Goal: Task Accomplishment & Management: Manage account settings

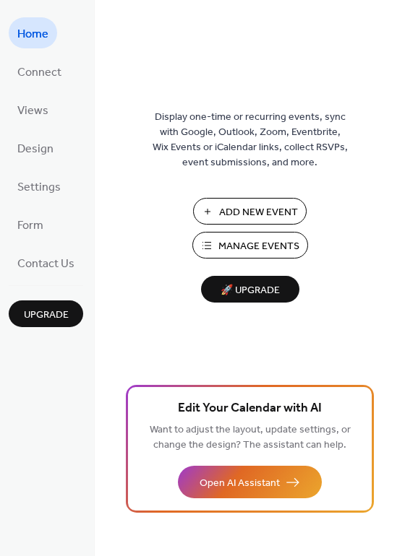
click at [243, 247] on span "Manage Events" at bounding box center [258, 246] width 81 height 15
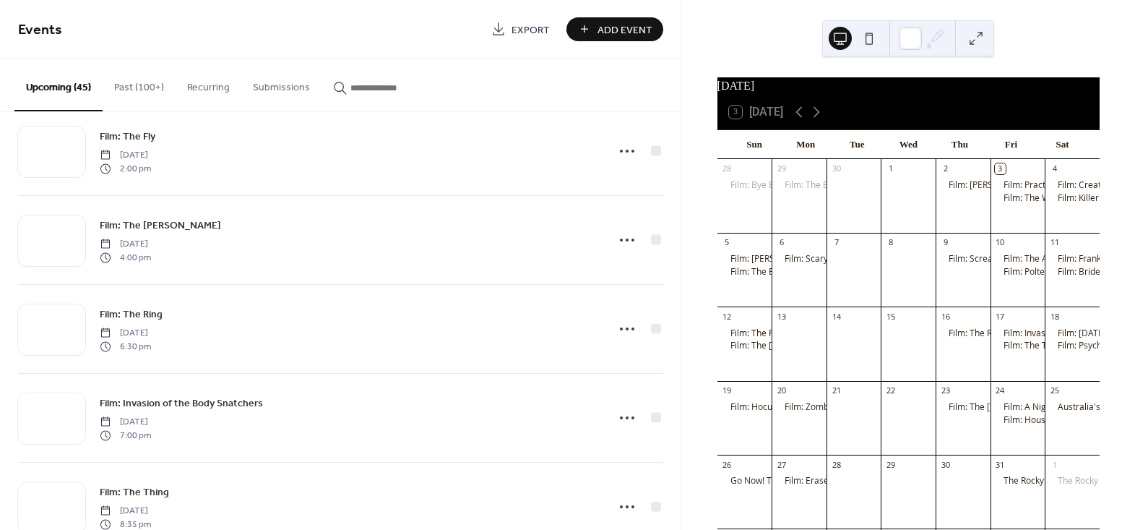
scroll to position [1182, 0]
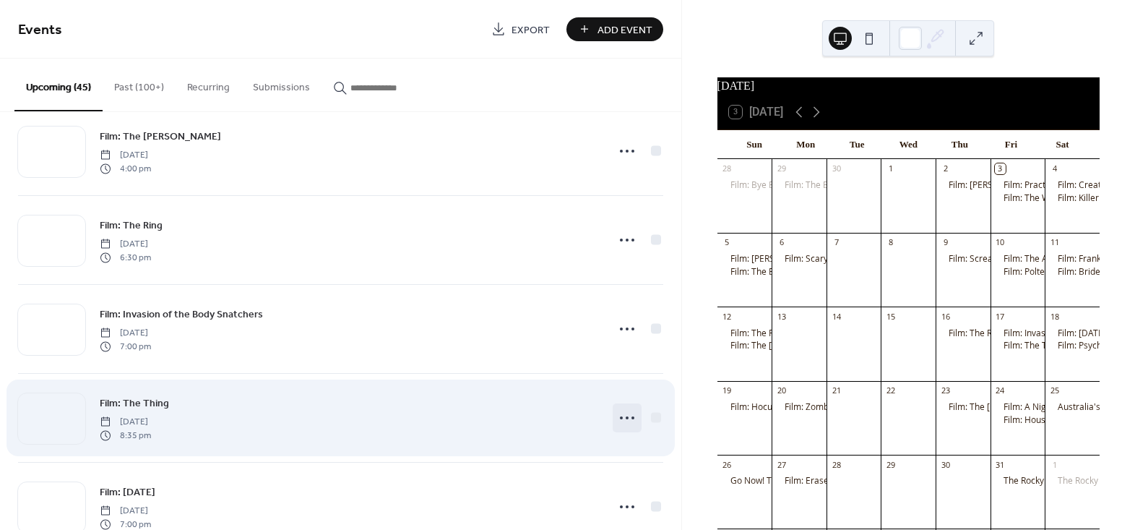
click at [626, 414] on icon at bounding box center [627, 417] width 23 height 23
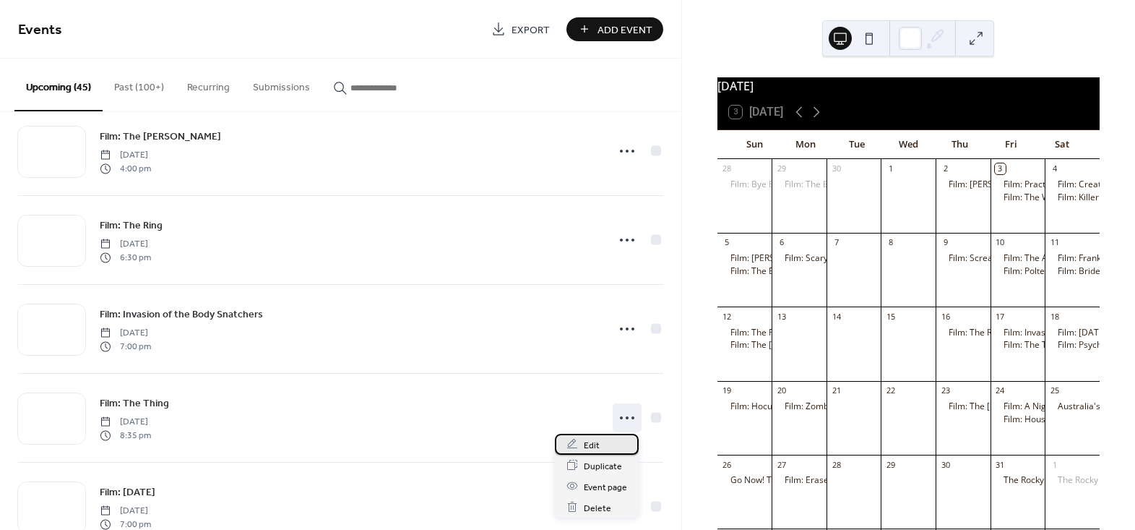
click at [574, 444] on icon at bounding box center [572, 444] width 12 height 12
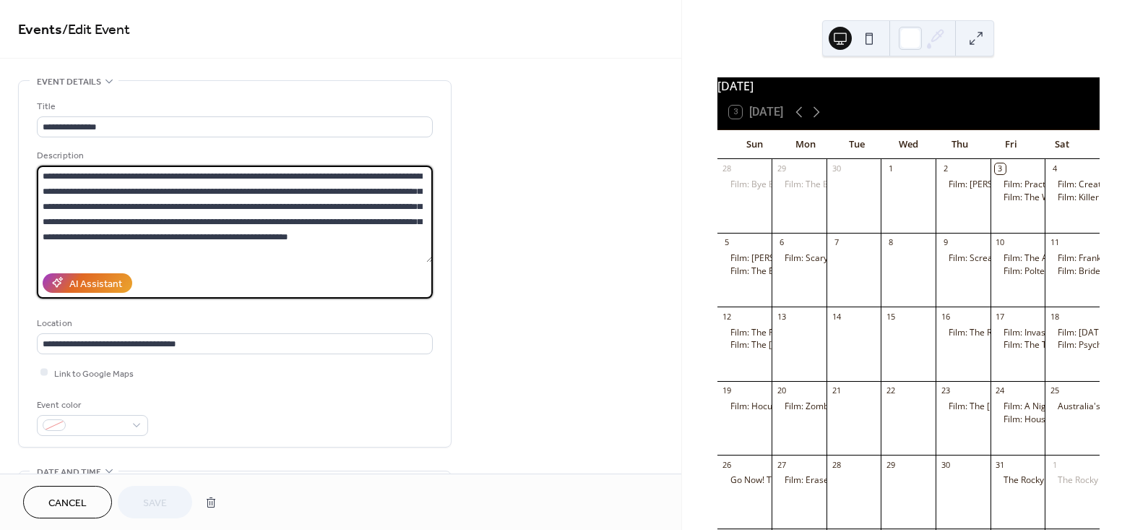
click at [145, 191] on textarea "**********" at bounding box center [235, 213] width 396 height 97
paste textarea "*******"
type textarea "**********"
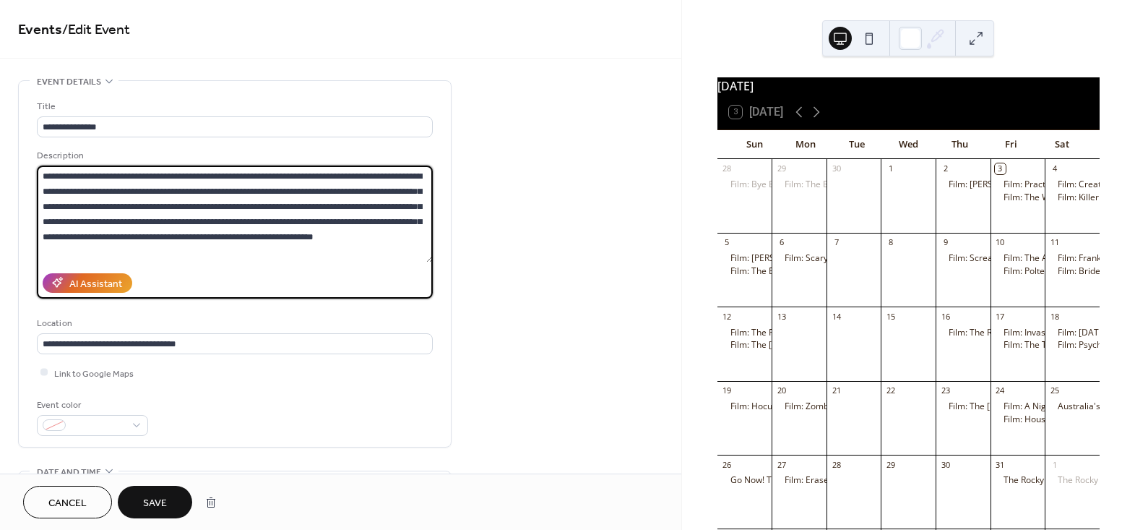
click at [160, 491] on button "Save" at bounding box center [155, 502] width 74 height 33
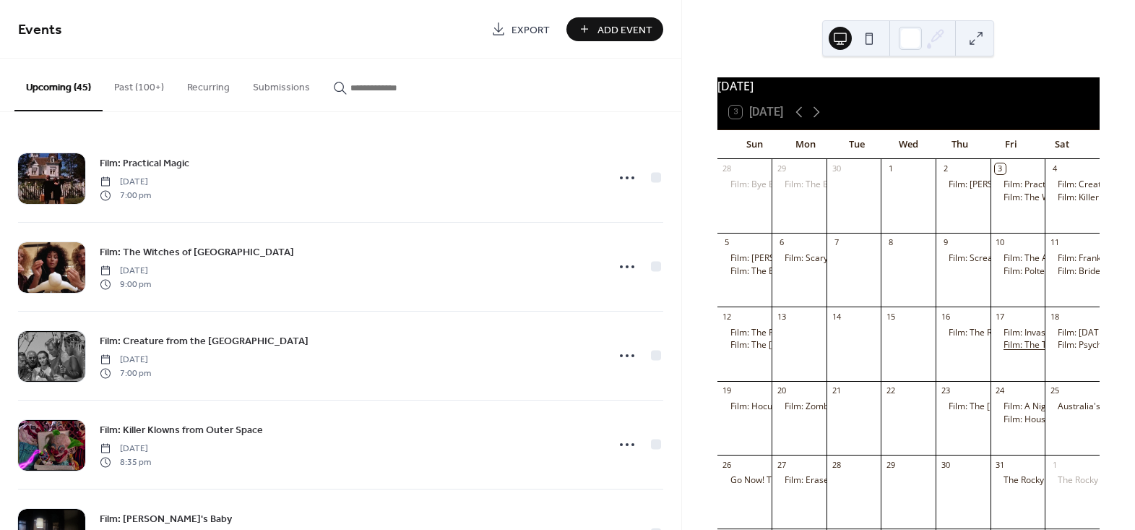
click at [1018, 351] on div "Film: The Thing" at bounding box center [1034, 345] width 61 height 12
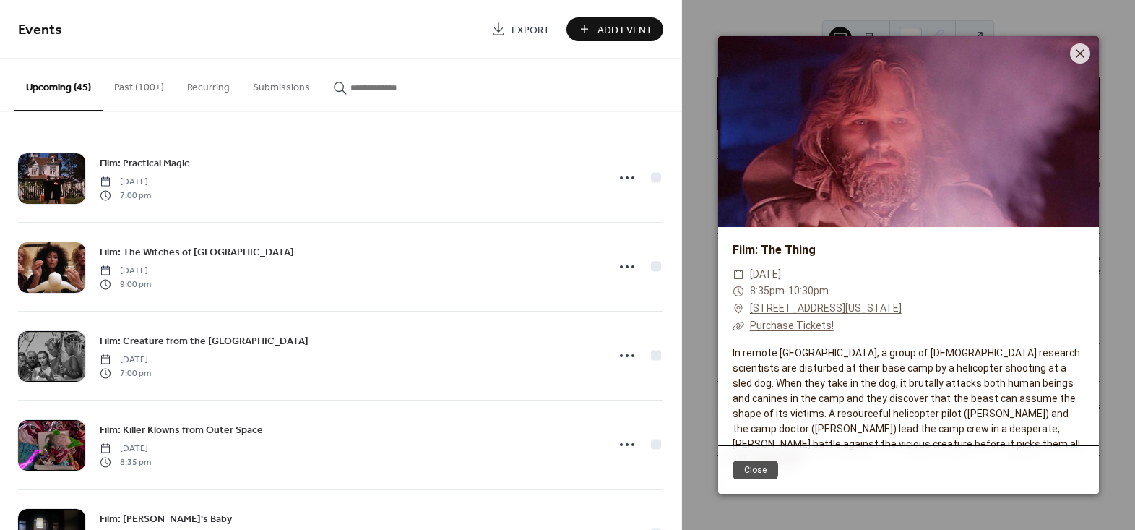
click at [824, 402] on div "In remote [GEOGRAPHIC_DATA], a group of [DEMOGRAPHIC_DATA] research scientists …" at bounding box center [908, 405] width 381 height 121
click at [880, 379] on div "In remote [GEOGRAPHIC_DATA], a group of [DEMOGRAPHIC_DATA] research scientists …" at bounding box center [908, 405] width 381 height 121
click at [885, 382] on div "In remote [GEOGRAPHIC_DATA], a group of [DEMOGRAPHIC_DATA] research scientists …" at bounding box center [908, 405] width 381 height 121
click at [889, 387] on div "In remote [GEOGRAPHIC_DATA], a group of [DEMOGRAPHIC_DATA] research scientists …" at bounding box center [908, 405] width 381 height 121
drag, startPoint x: 1071, startPoint y: 55, endPoint x: 1011, endPoint y: 76, distance: 63.5
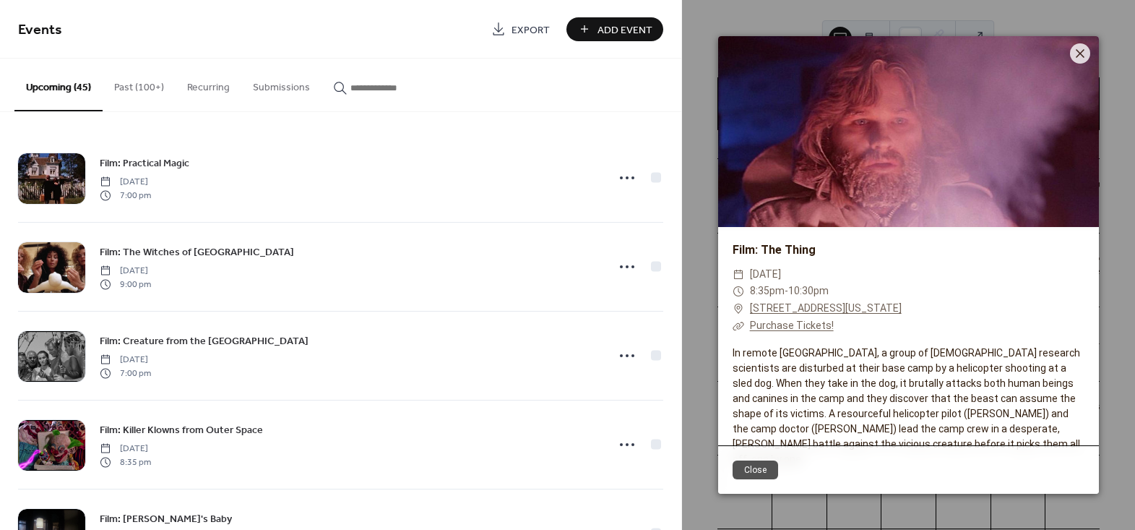
click at [1072, 54] on icon at bounding box center [1080, 53] width 17 height 17
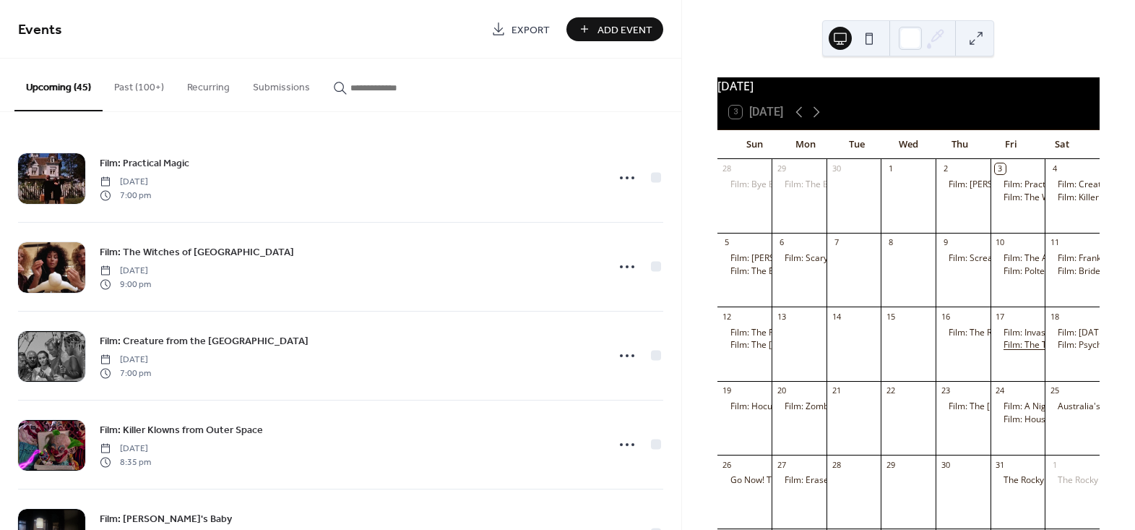
click at [1007, 351] on div "Film: The Thing" at bounding box center [1034, 345] width 61 height 12
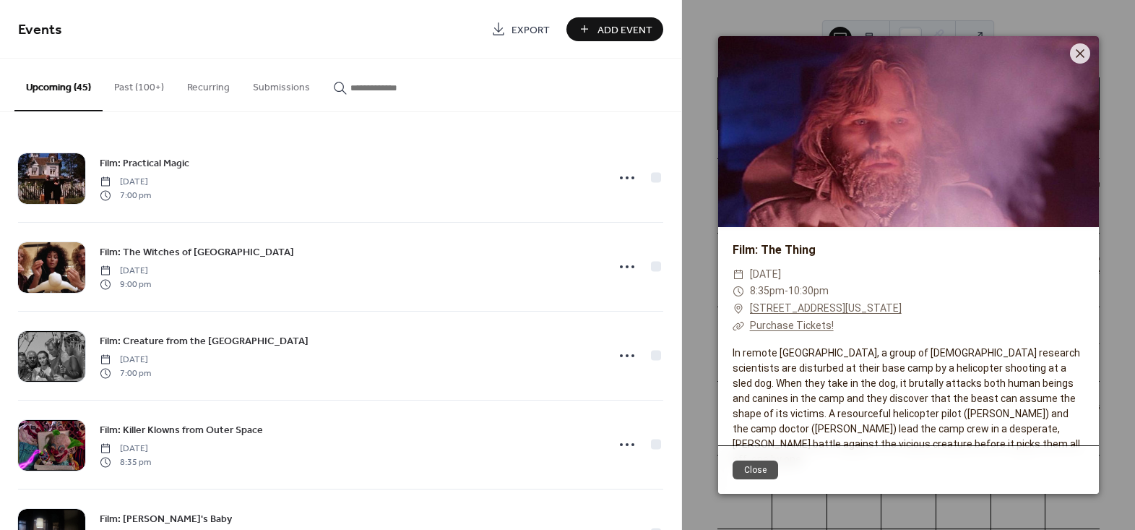
click at [756, 462] on button "Close" at bounding box center [756, 469] width 46 height 19
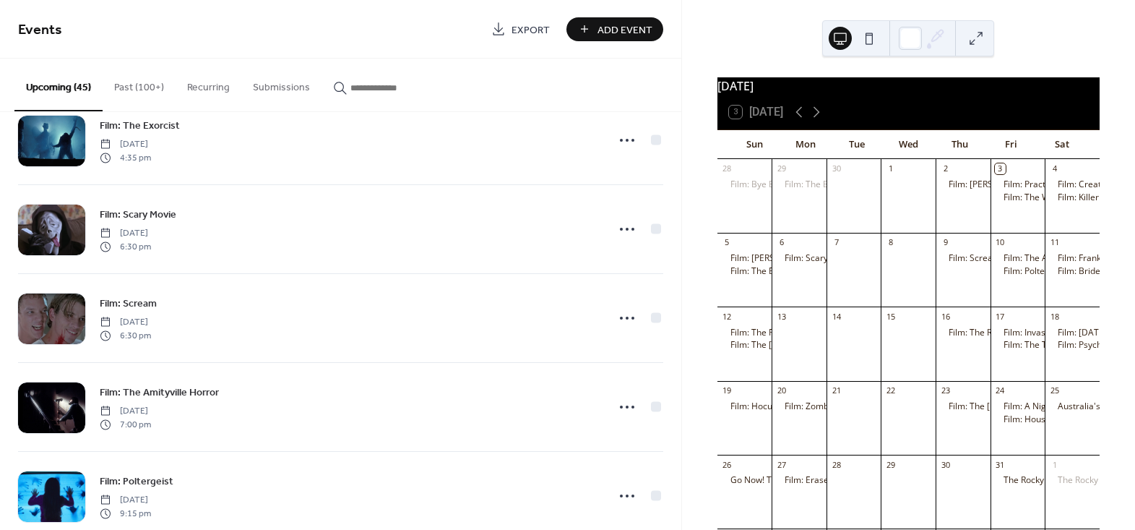
scroll to position [525, 0]
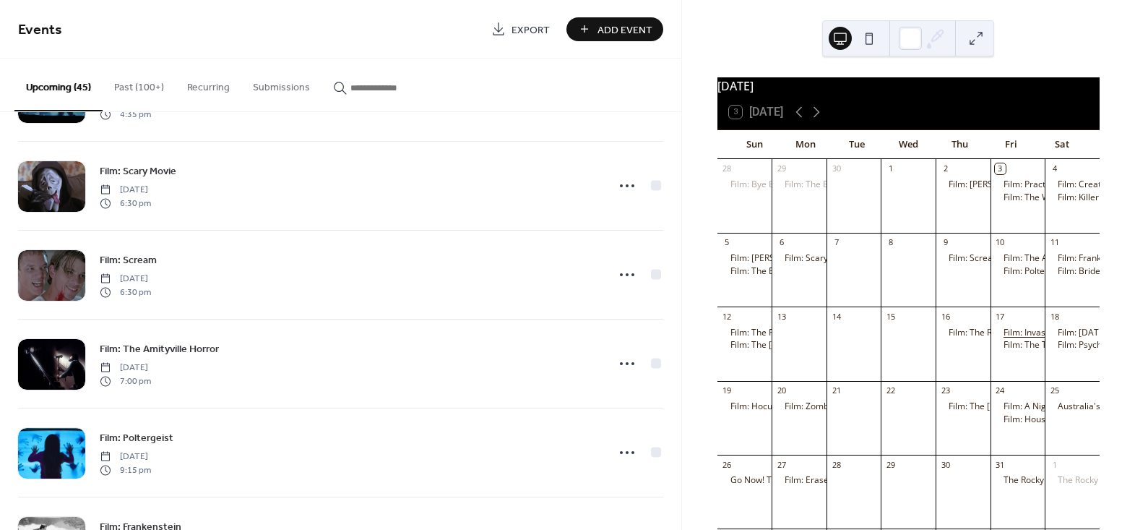
click at [1009, 339] on div "Film: Invasion of the Body Snatchers" at bounding box center [1076, 333] width 145 height 12
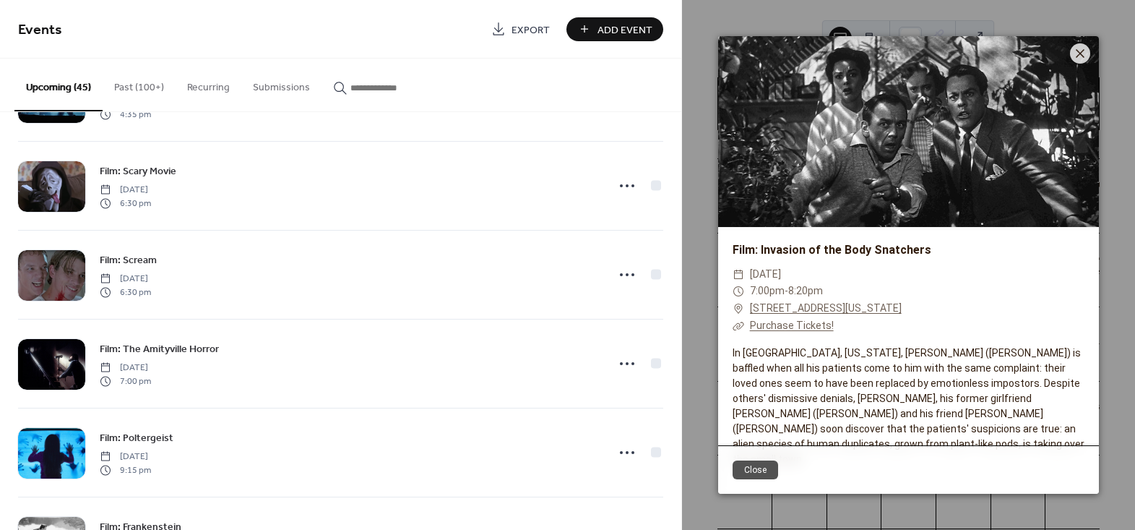
click at [751, 475] on button "Close" at bounding box center [756, 469] width 46 height 19
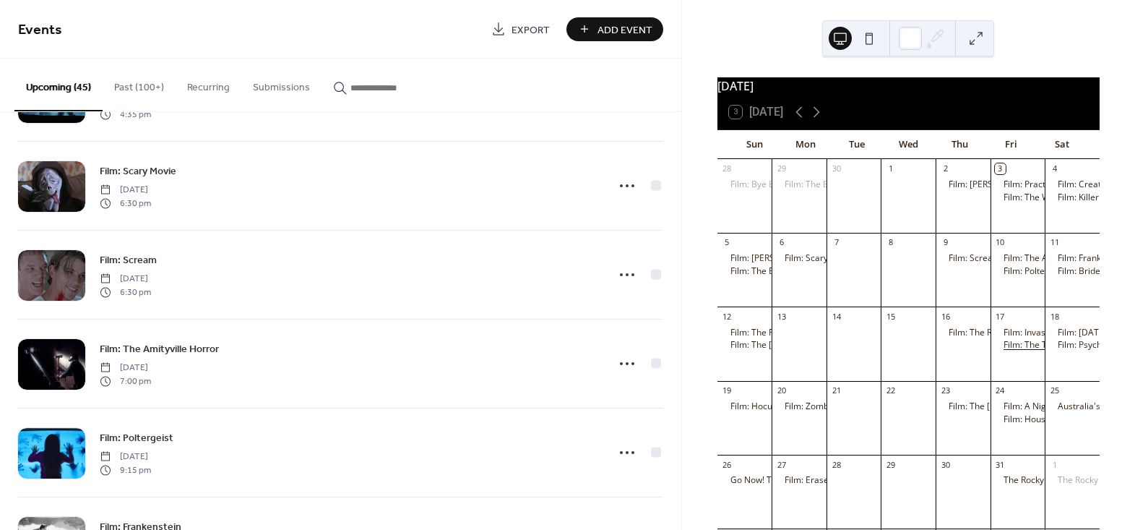
click at [1018, 351] on div "Film: The Thing" at bounding box center [1034, 345] width 61 height 12
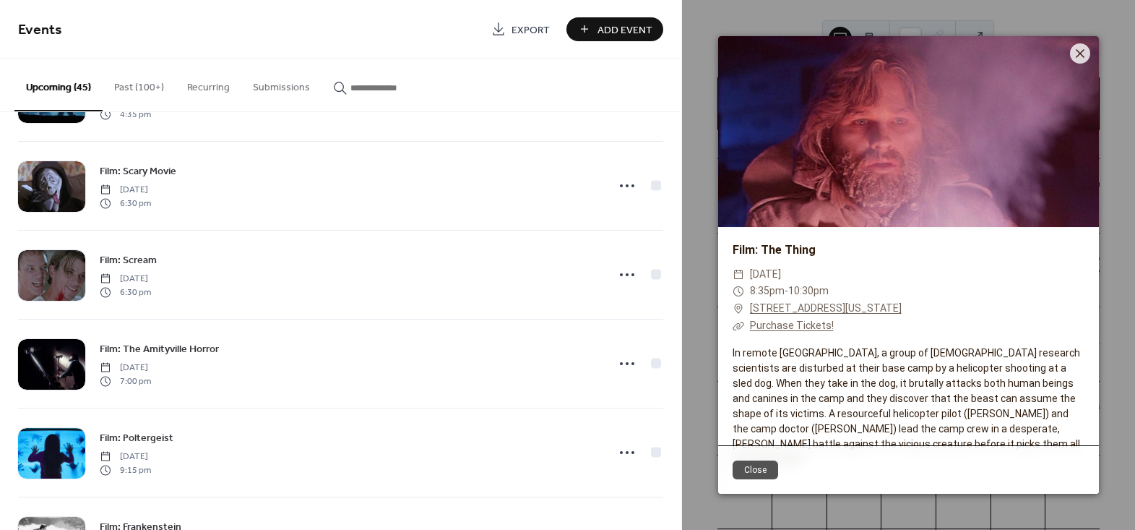
click at [848, 385] on div "In remote [GEOGRAPHIC_DATA], a group of [DEMOGRAPHIC_DATA] research scientists …" at bounding box center [908, 405] width 381 height 121
click at [994, 389] on div "In remote [GEOGRAPHIC_DATA], a group of [DEMOGRAPHIC_DATA] research scientists …" at bounding box center [908, 405] width 381 height 121
click at [756, 468] on button "Close" at bounding box center [756, 469] width 46 height 19
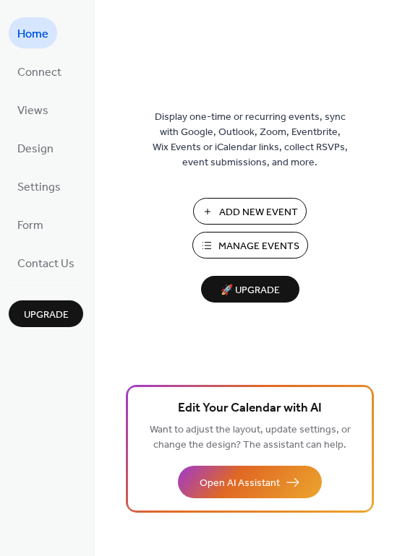
click at [269, 250] on span "Manage Events" at bounding box center [258, 246] width 81 height 15
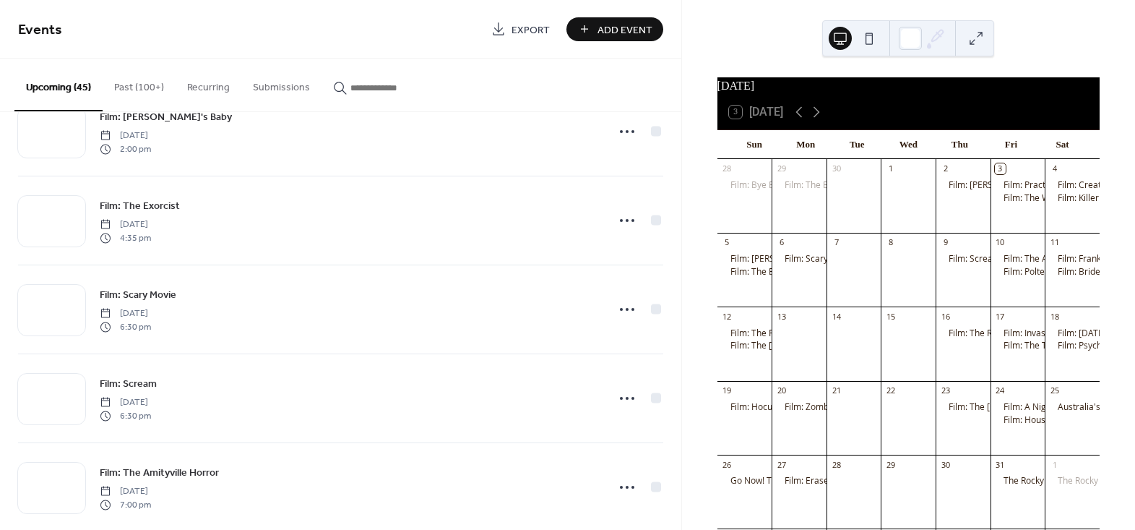
scroll to position [394, 0]
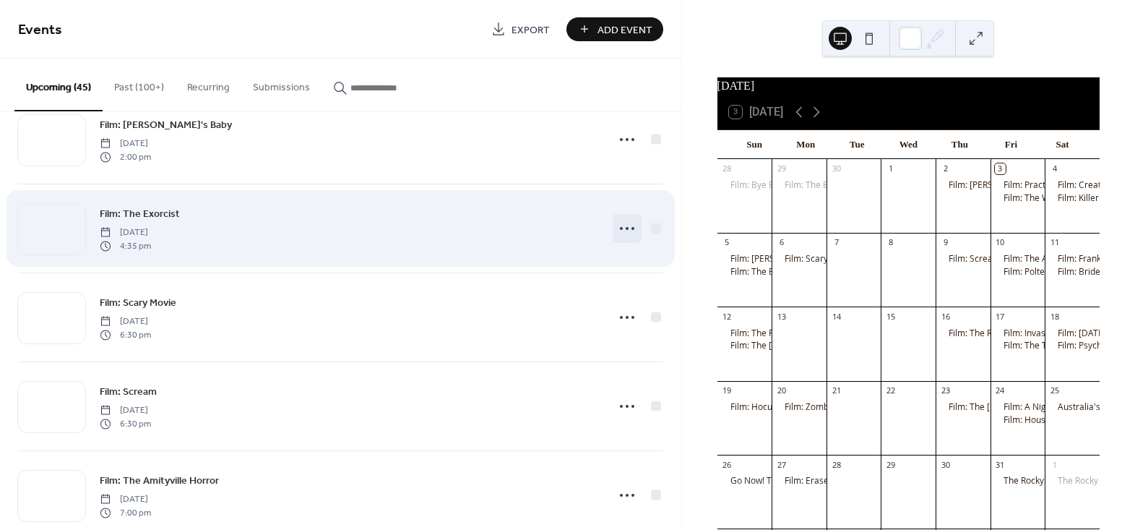
click at [626, 222] on icon at bounding box center [627, 228] width 23 height 23
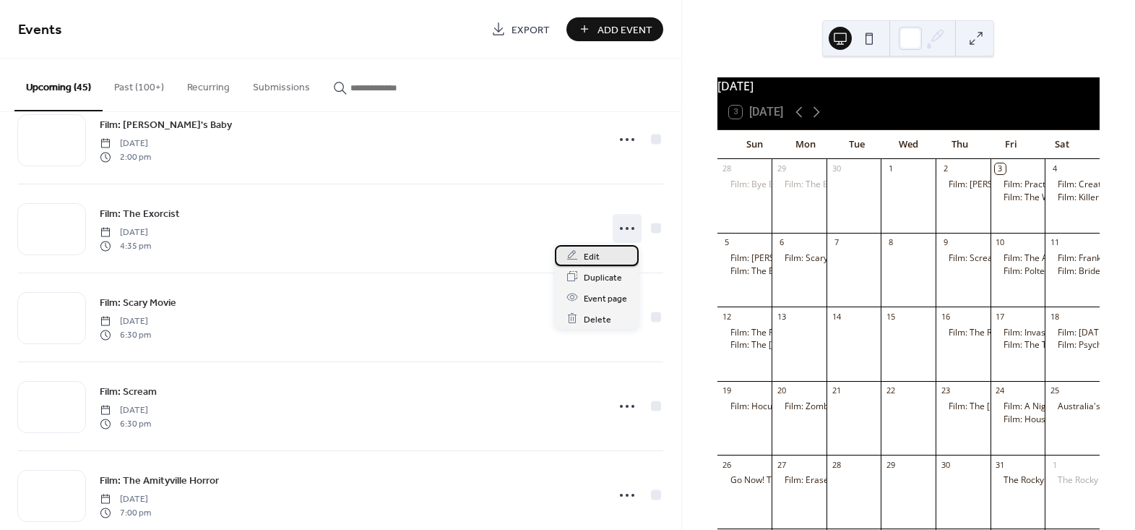
click at [592, 256] on span "Edit" at bounding box center [592, 256] width 16 height 15
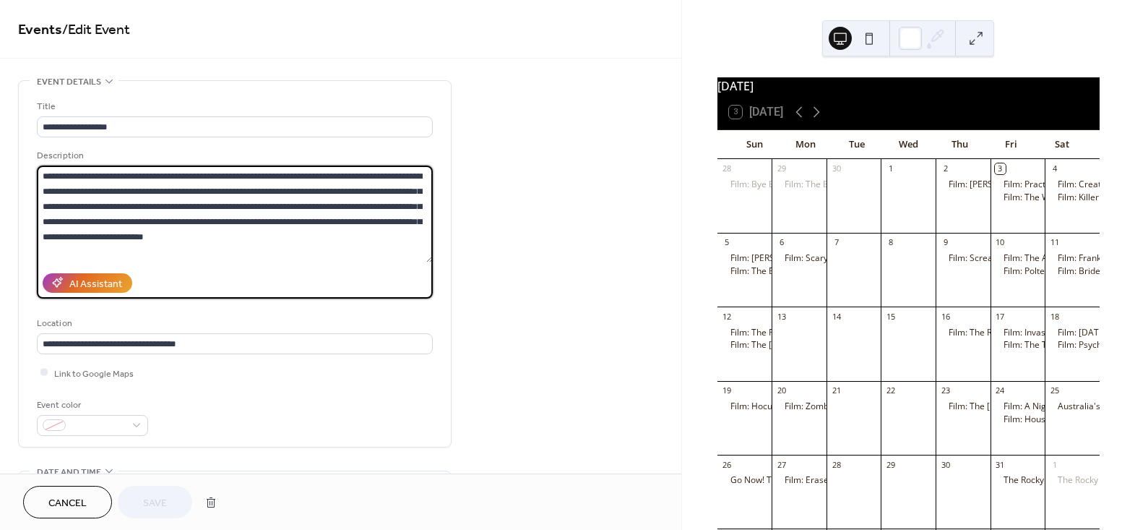
click at [222, 195] on textarea "**********" at bounding box center [235, 213] width 396 height 97
paste textarea "**********"
type textarea "**********"
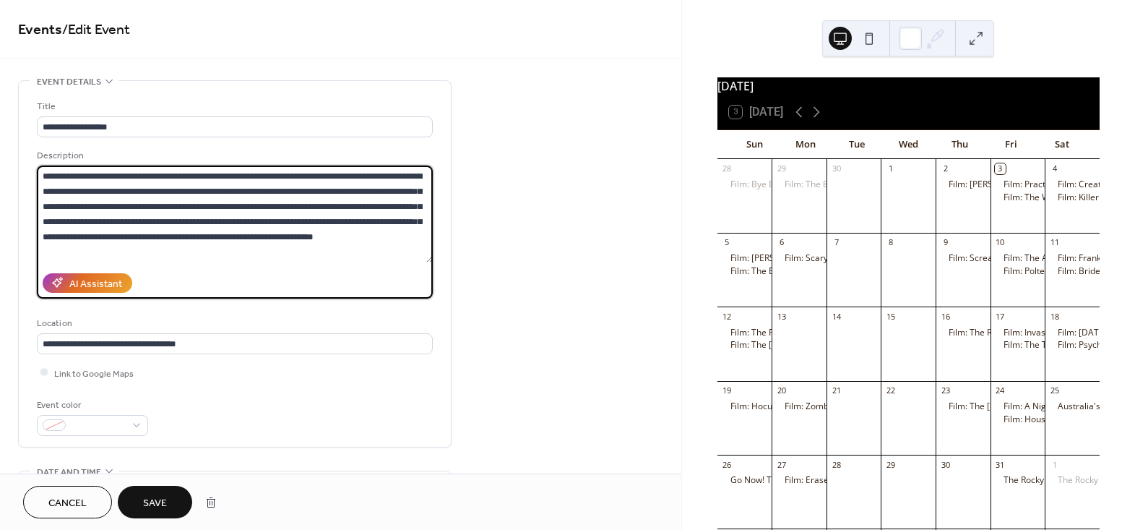
click at [155, 511] on span "Save" at bounding box center [155, 503] width 24 height 15
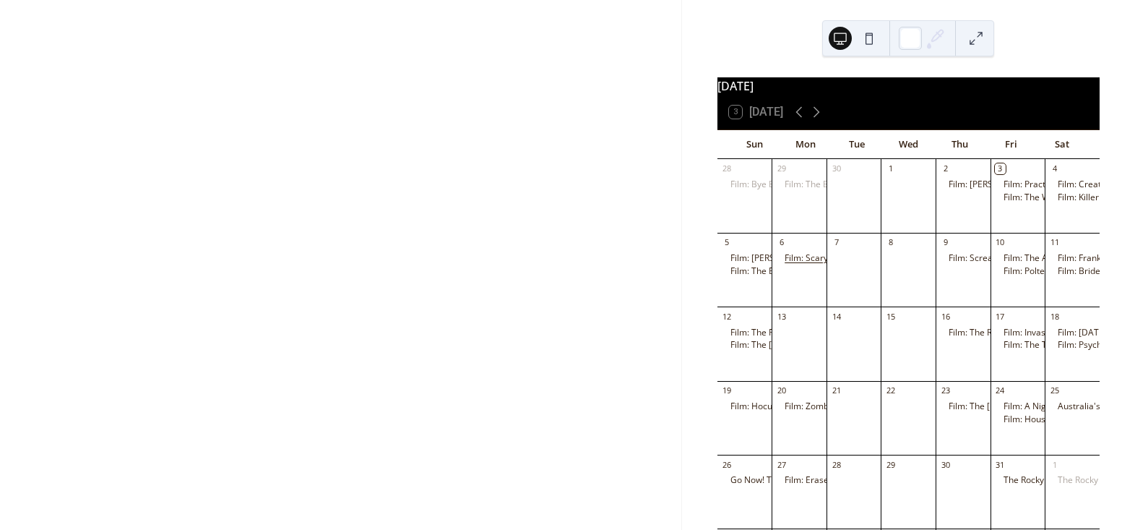
click at [803, 264] on div "Film: Scary Movie" at bounding box center [820, 258] width 70 height 12
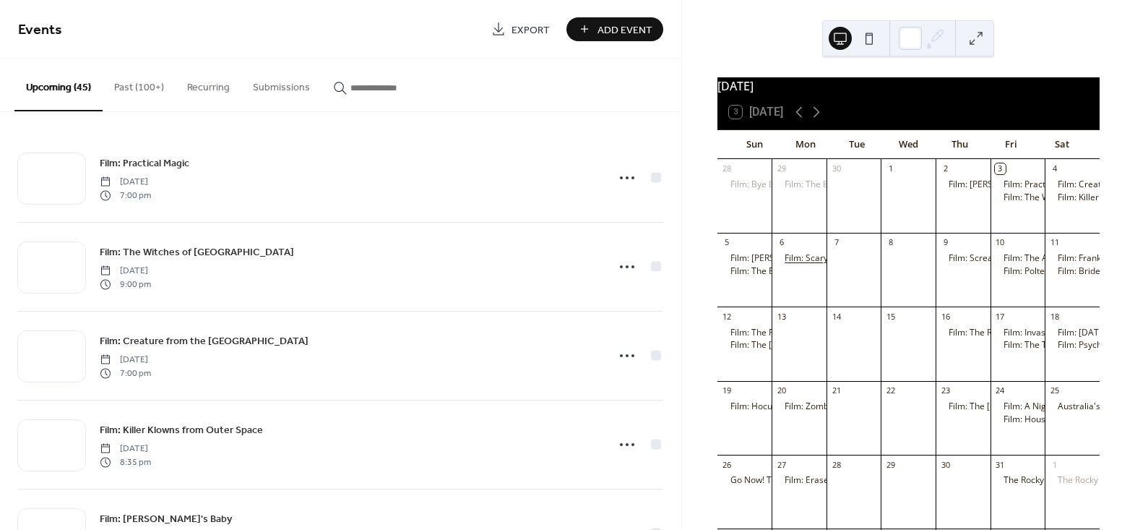
click at [803, 264] on div "Film: Scary Movie" at bounding box center [820, 258] width 70 height 12
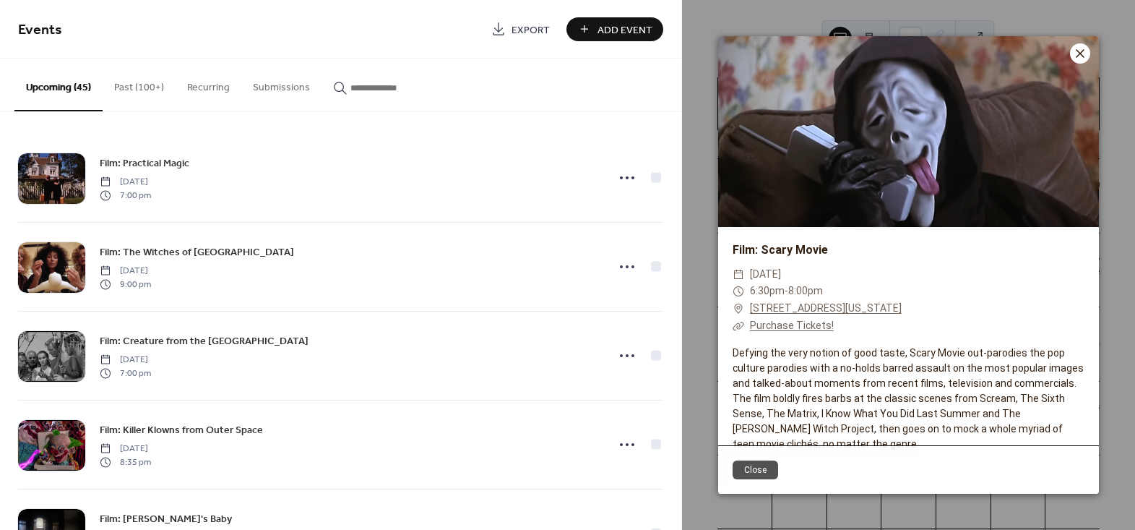
click at [1084, 53] on icon at bounding box center [1080, 53] width 17 height 17
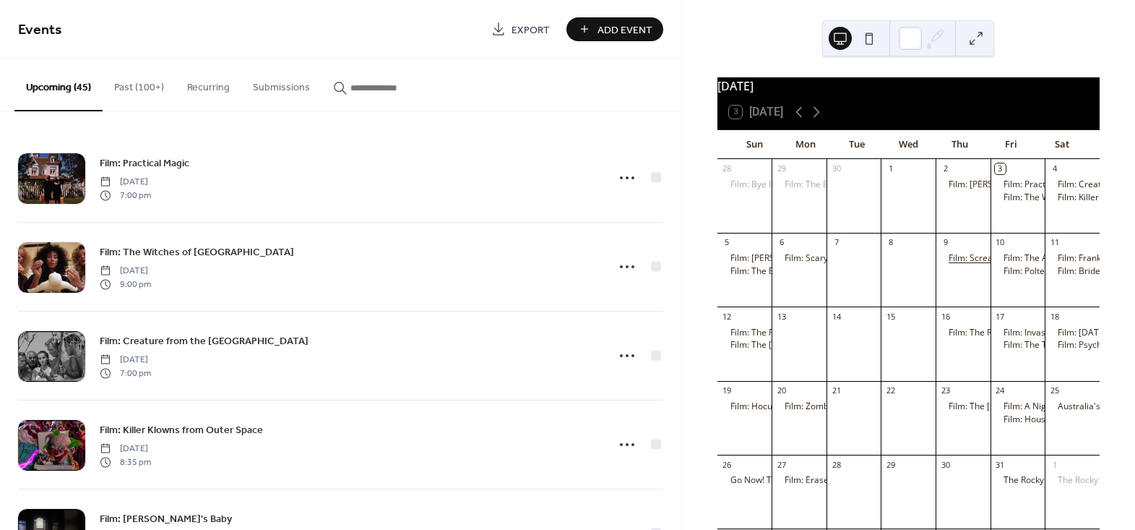
click at [953, 264] on div "Film: Scream" at bounding box center [975, 258] width 52 height 12
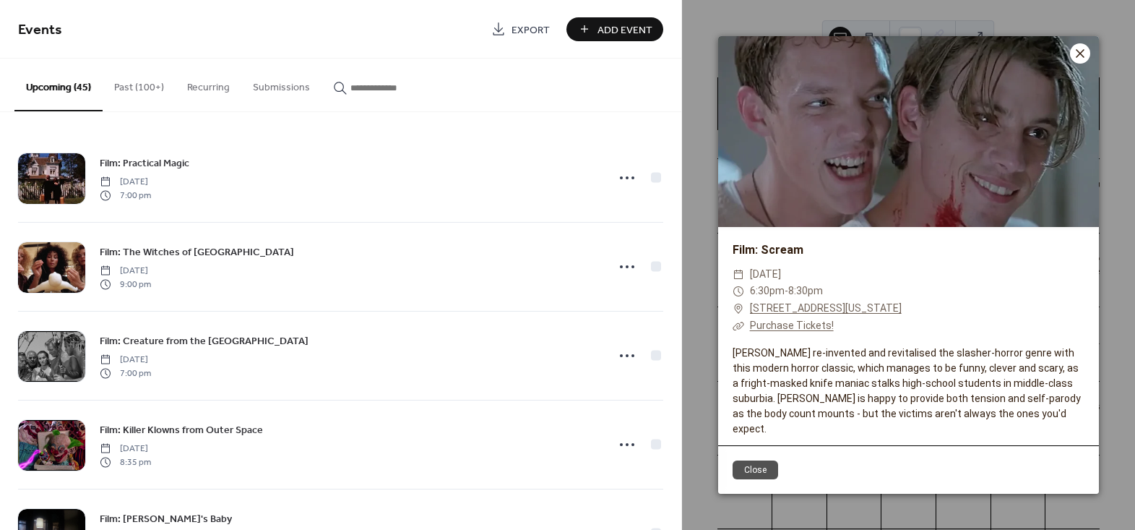
click at [1081, 62] on icon at bounding box center [1080, 53] width 17 height 17
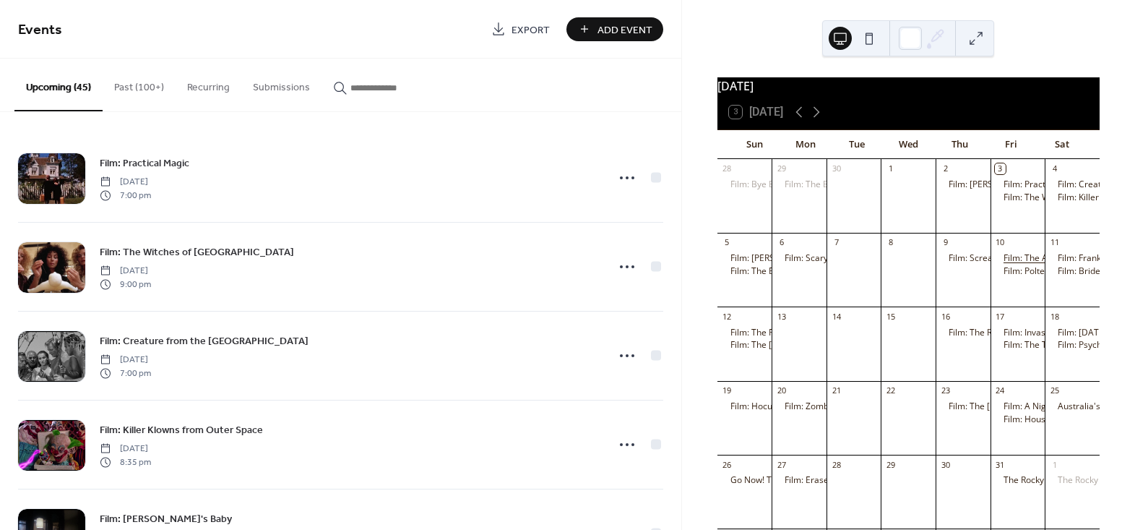
click at [1004, 264] on div "Film: The Amityville Horror" at bounding box center [1057, 258] width 107 height 12
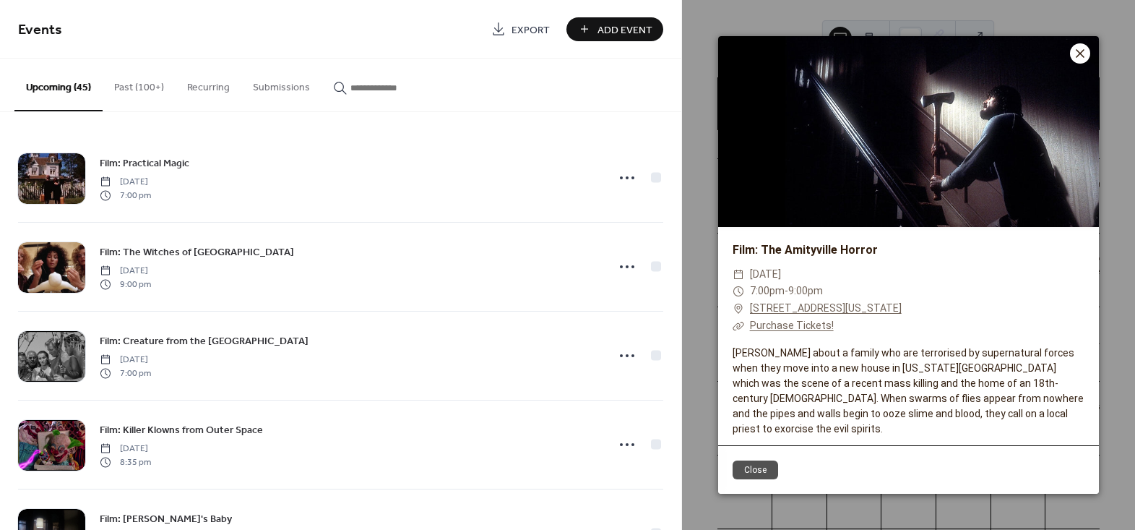
click at [1072, 61] on icon at bounding box center [1080, 53] width 17 height 17
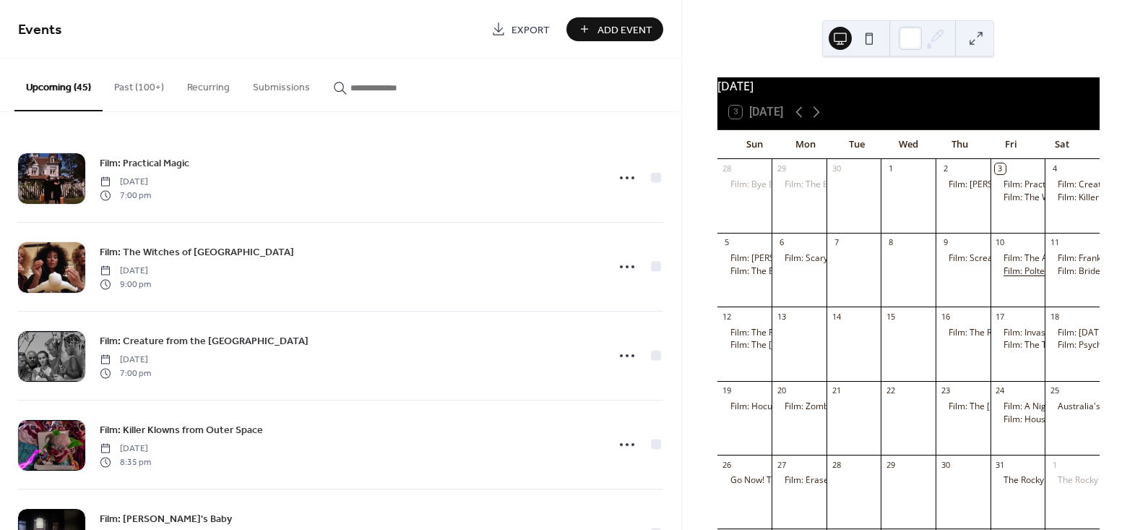
click at [1012, 277] on div "Film: Poltergeist" at bounding box center [1036, 271] width 64 height 12
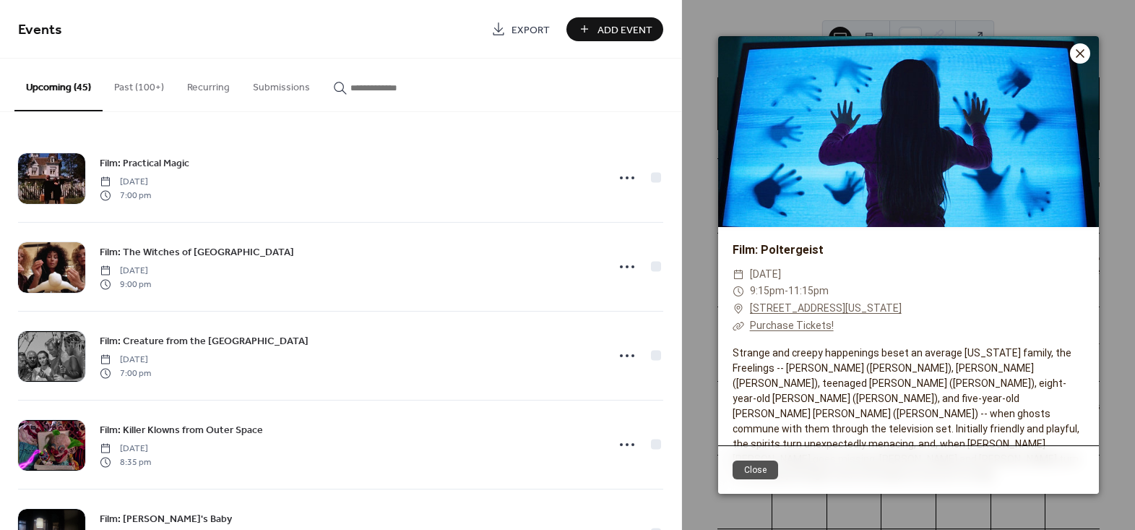
click at [1082, 56] on icon at bounding box center [1080, 53] width 9 height 9
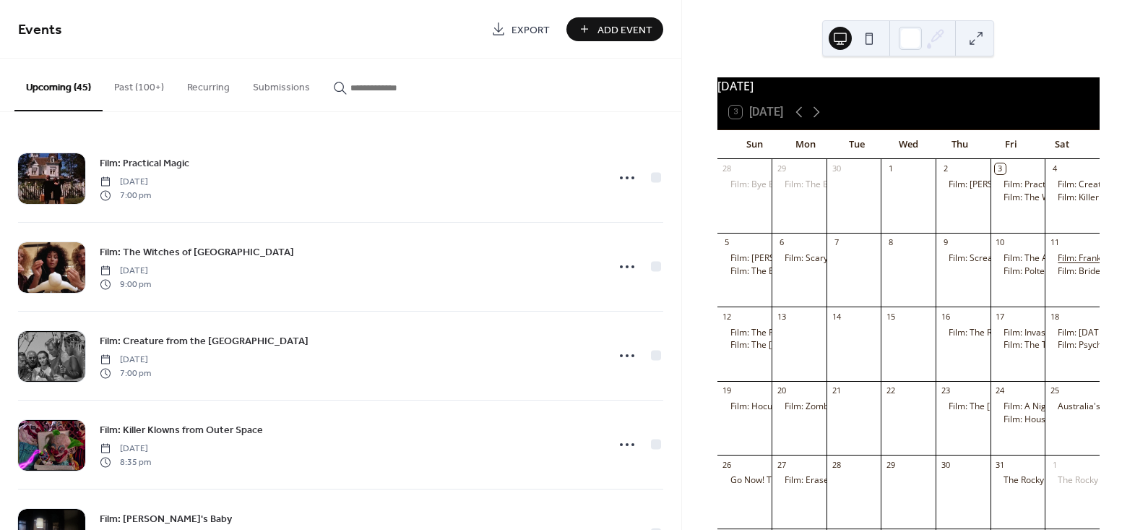
click at [1061, 264] on div "Film: Frankenstein" at bounding box center [1094, 258] width 73 height 12
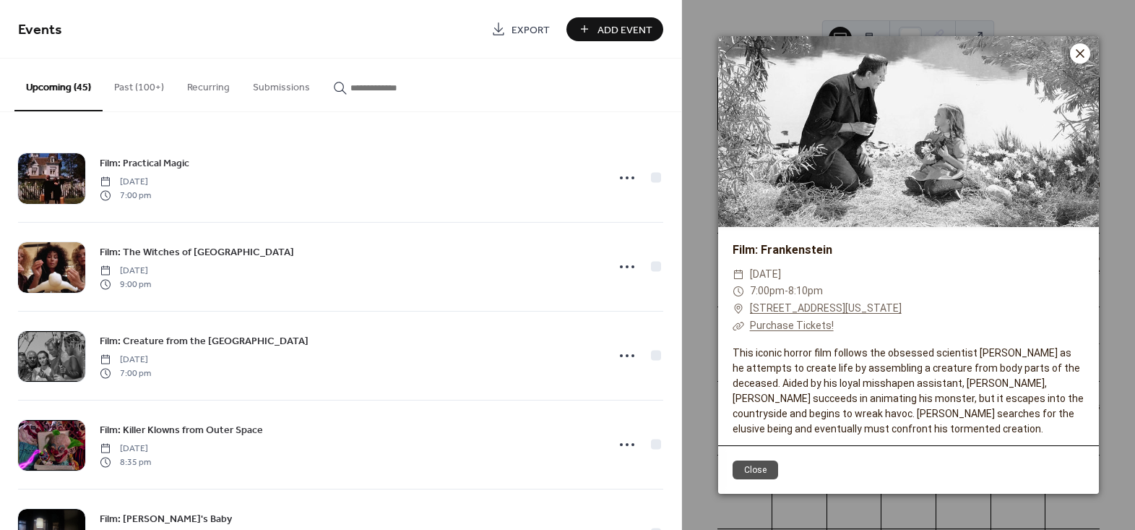
drag, startPoint x: 1086, startPoint y: 59, endPoint x: 1110, endPoint y: 211, distance: 154.3
click at [1086, 61] on icon at bounding box center [1080, 53] width 17 height 17
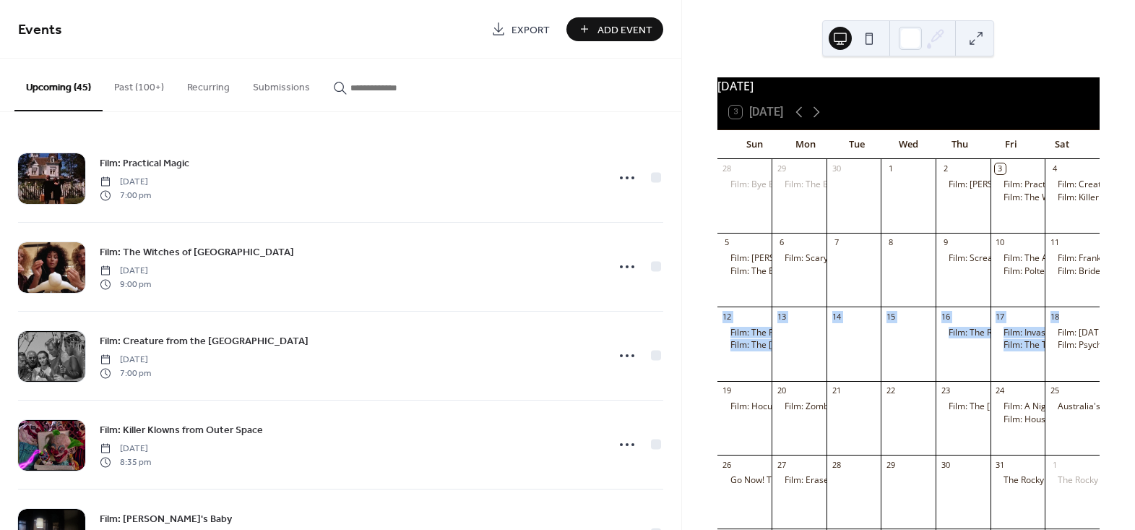
drag, startPoint x: 1079, startPoint y: 314, endPoint x: 1074, endPoint y: 329, distance: 16.5
click at [1076, 328] on div "28 Film: Bye Bye Birdie 29 Film: The Bourne Ultimatum 30 1 2 Film: Shaun of the…" at bounding box center [908, 386] width 382 height 454
click at [1072, 277] on div "Film: Bride of Frankenstein" at bounding box center [1111, 271] width 107 height 12
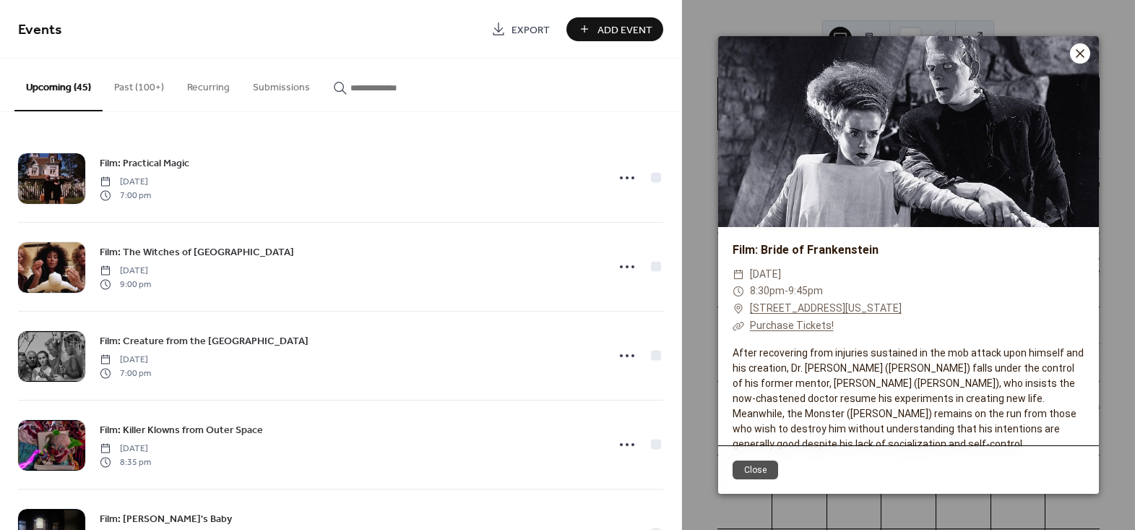
click at [1074, 48] on icon at bounding box center [1080, 53] width 17 height 17
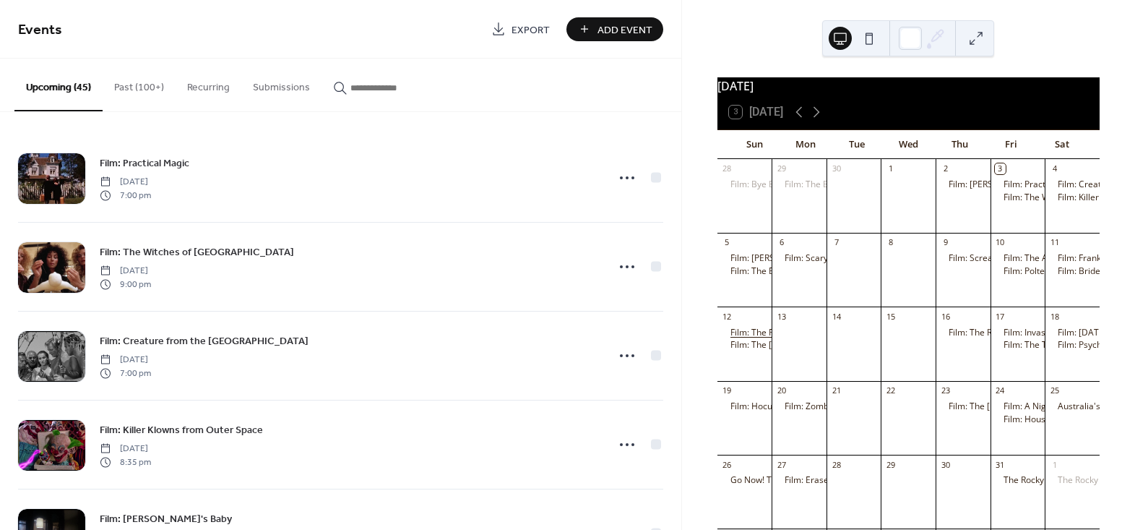
click at [773, 339] on div "Film: The Fly" at bounding box center [754, 333] width 49 height 12
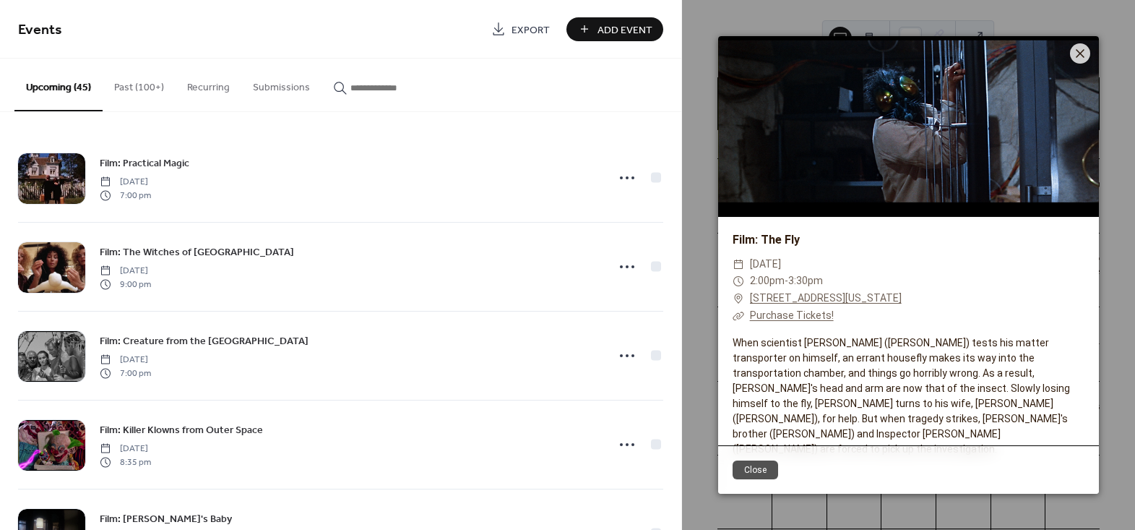
scroll to position [19, 0]
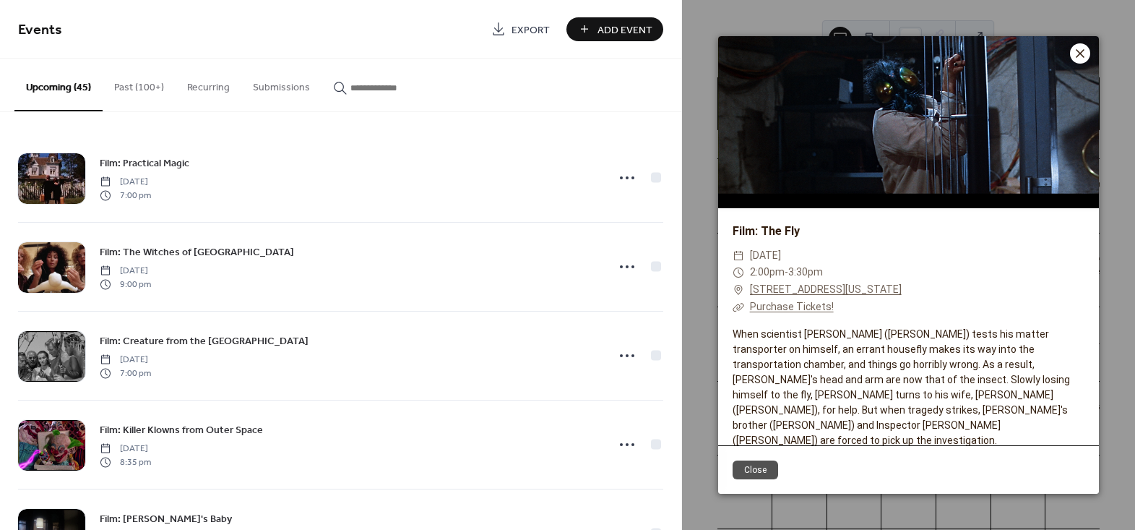
click at [1074, 50] on icon at bounding box center [1080, 53] width 17 height 17
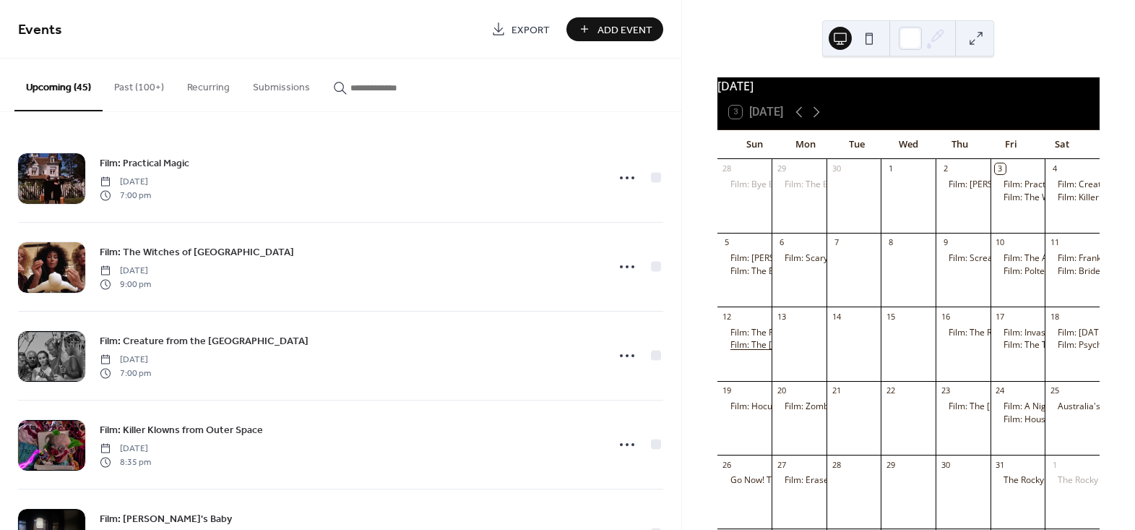
click at [746, 351] on div "Film: The [PERSON_NAME]" at bounding box center [783, 345] width 106 height 12
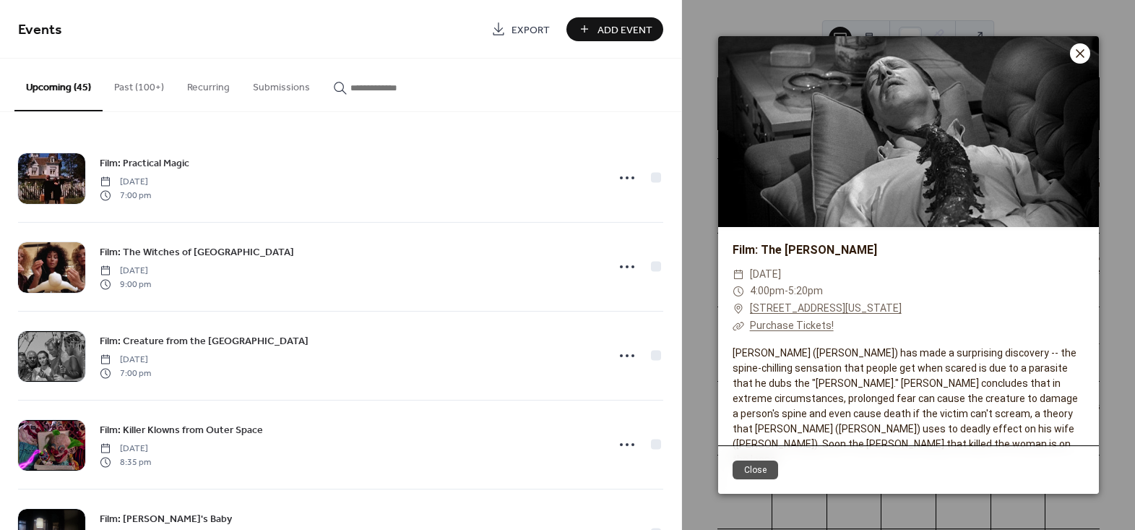
click at [1080, 51] on icon at bounding box center [1080, 53] width 17 height 17
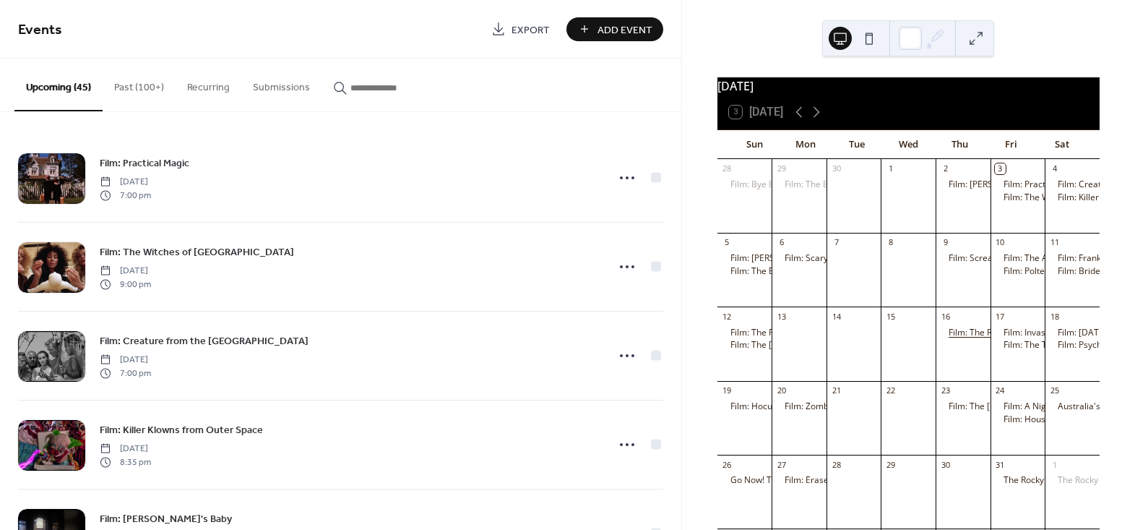
click at [959, 339] on div "Film: The Ring" at bounding box center [977, 333] width 56 height 12
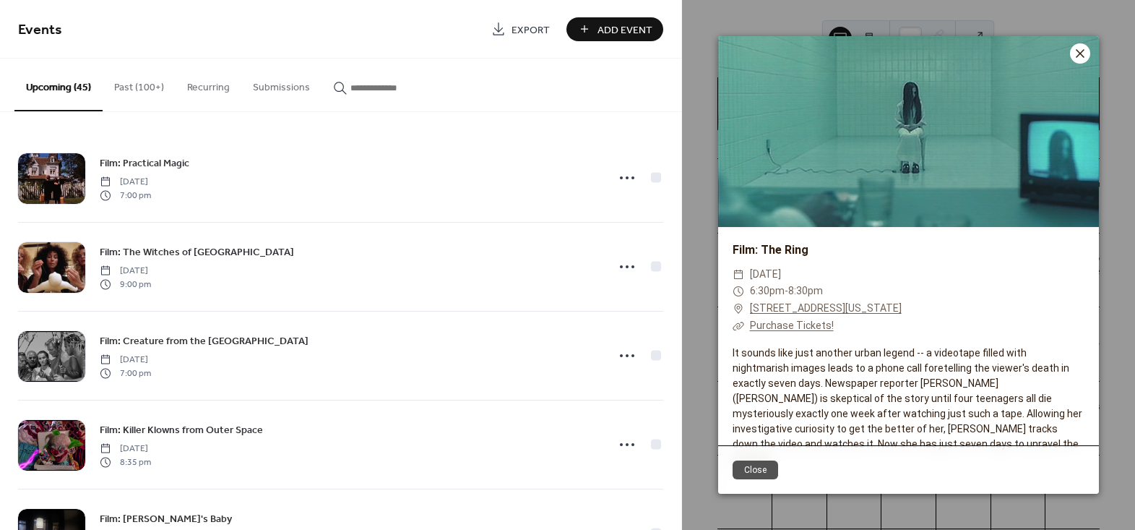
click at [1079, 55] on icon at bounding box center [1080, 53] width 9 height 9
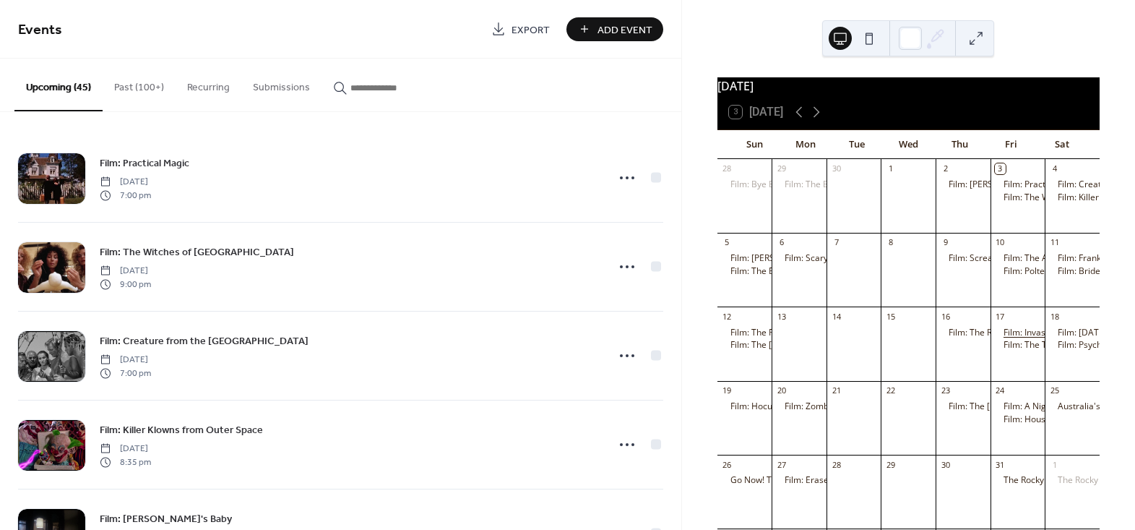
click at [1016, 339] on div "Film: Invasion of the Body Snatchers" at bounding box center [1076, 333] width 145 height 12
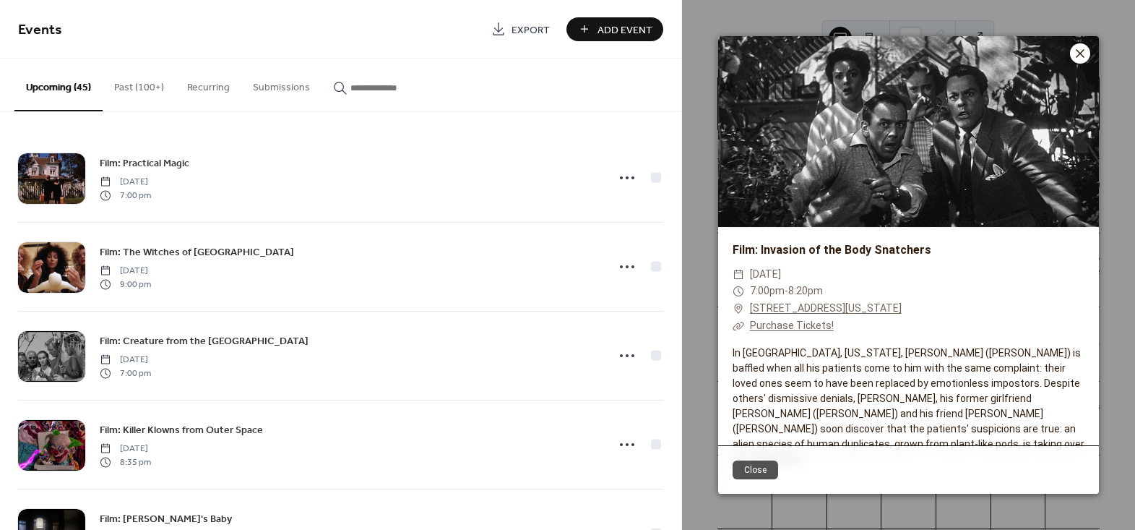
click at [1084, 49] on icon at bounding box center [1080, 53] width 17 height 17
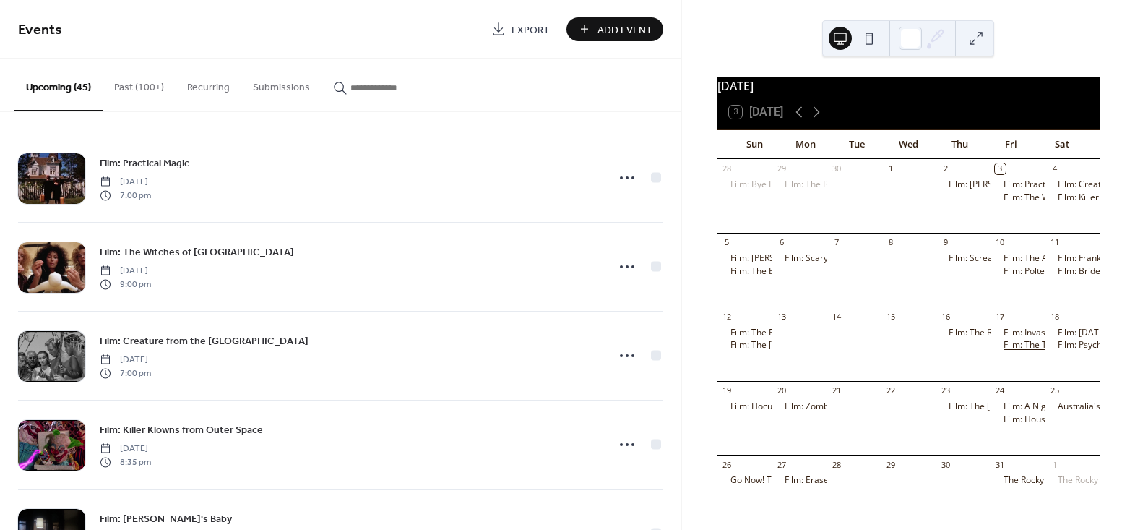
click at [1012, 351] on div "Film: The Thing" at bounding box center [1034, 345] width 61 height 12
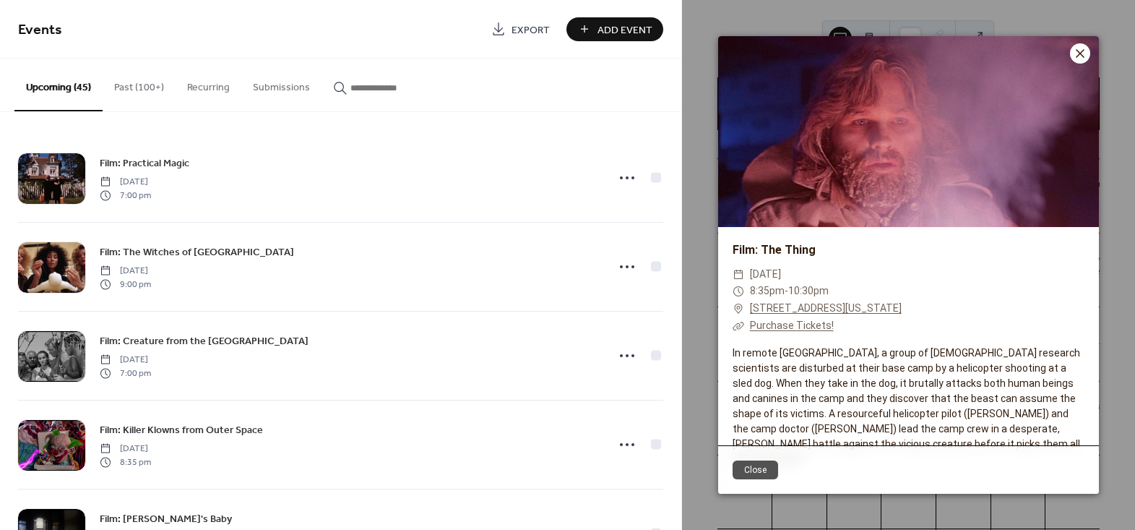
click at [1079, 54] on icon at bounding box center [1080, 53] width 9 height 9
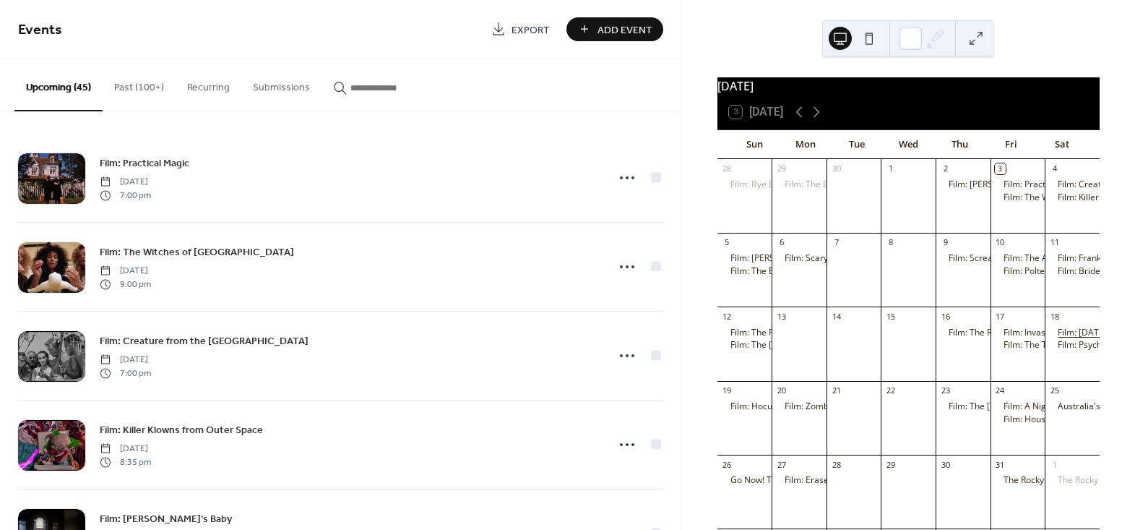
click at [1068, 339] on div "Film: [DATE]" at bounding box center [1082, 333] width 49 height 12
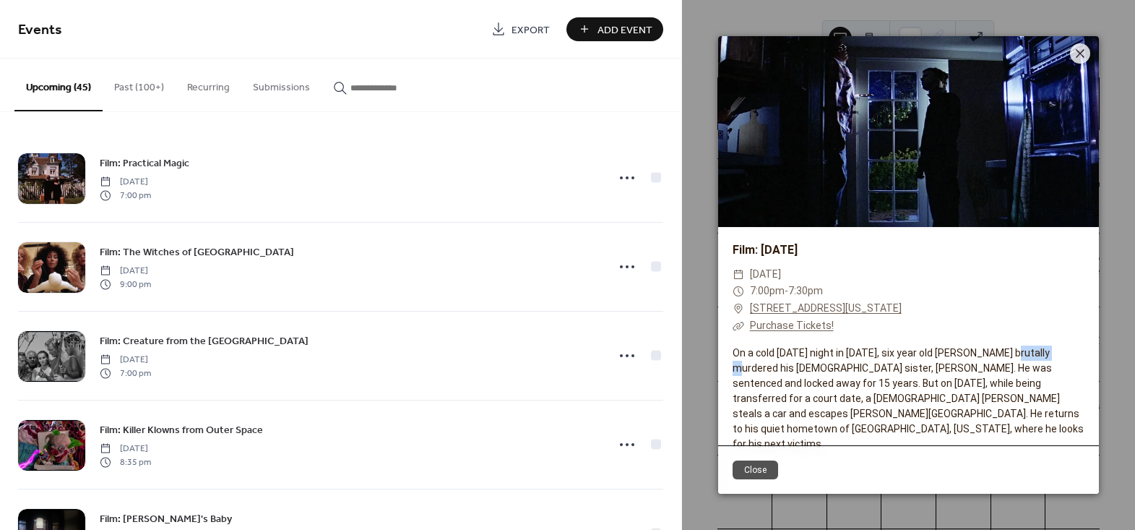
click at [1068, 345] on div "On a cold Halloween night in 1963, six year old Michael Myers brutally murdered…" at bounding box center [908, 398] width 381 height 106
click at [1082, 46] on icon at bounding box center [1080, 53] width 17 height 17
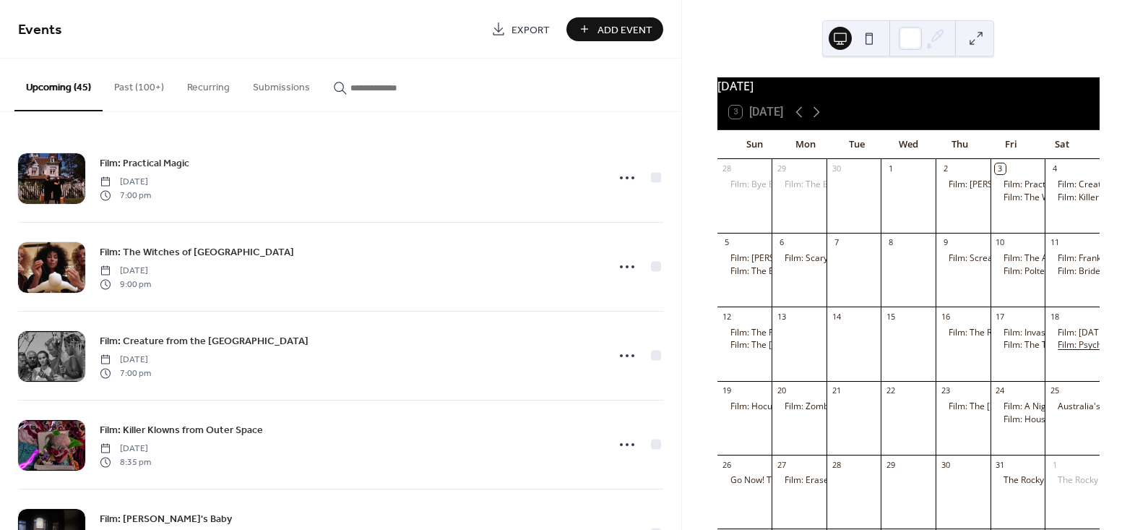
click at [1058, 351] on div "Film: Psycho" at bounding box center [1082, 345] width 49 height 12
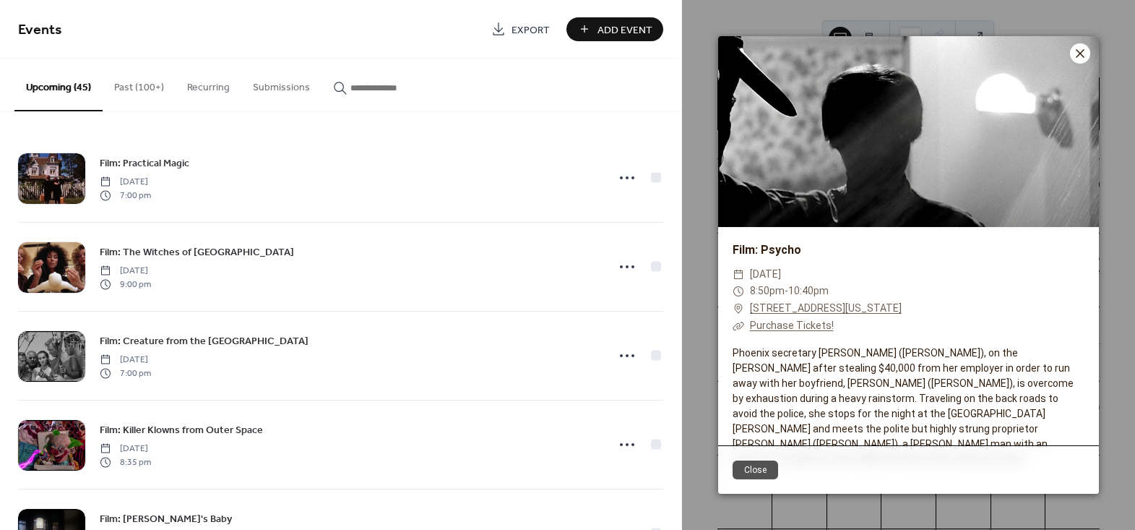
click at [1079, 53] on icon at bounding box center [1080, 53] width 9 height 9
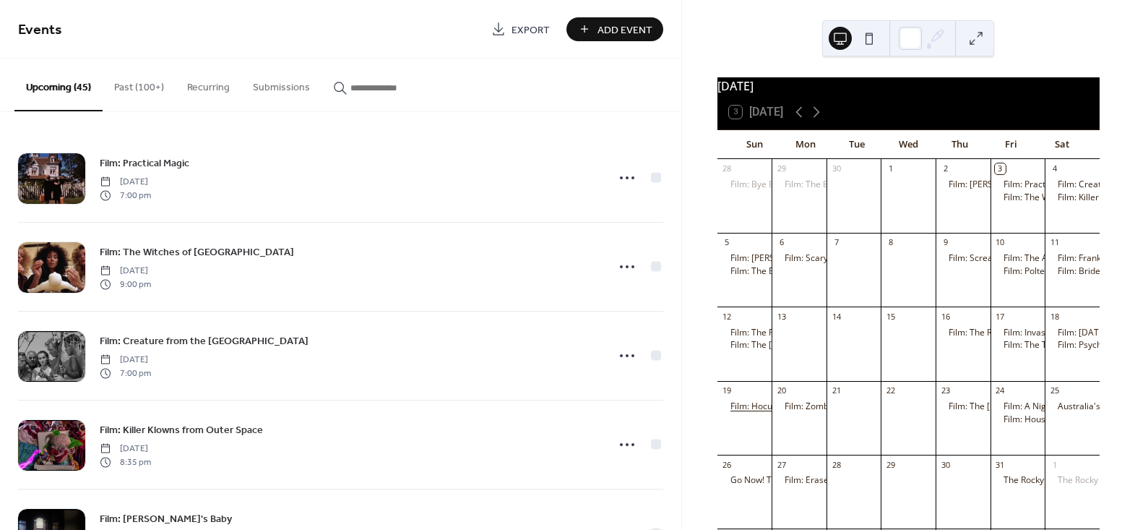
click at [758, 413] on div "Film: Hocus Pocus" at bounding box center [766, 406] width 72 height 12
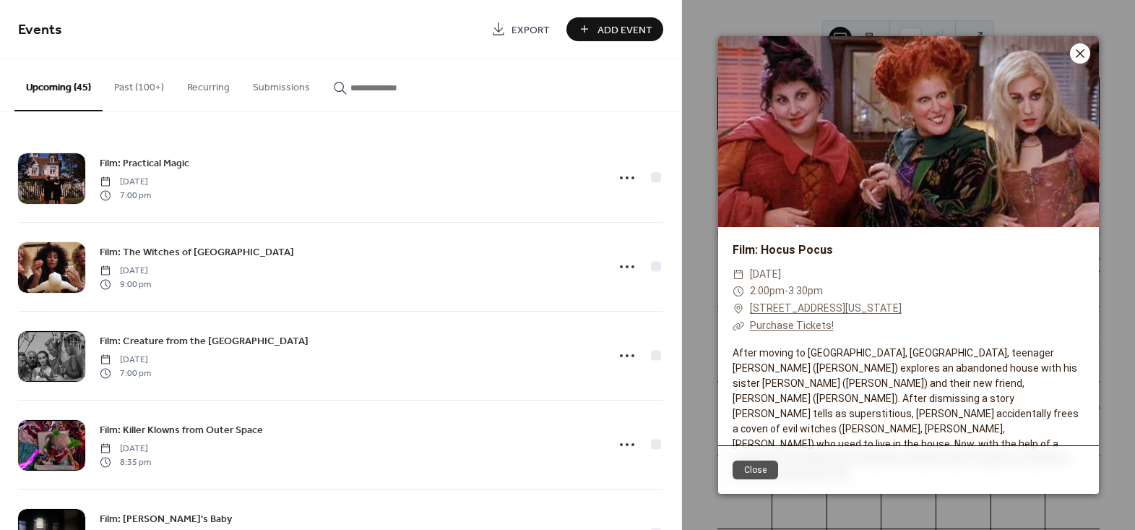
click at [1077, 52] on icon at bounding box center [1080, 53] width 17 height 17
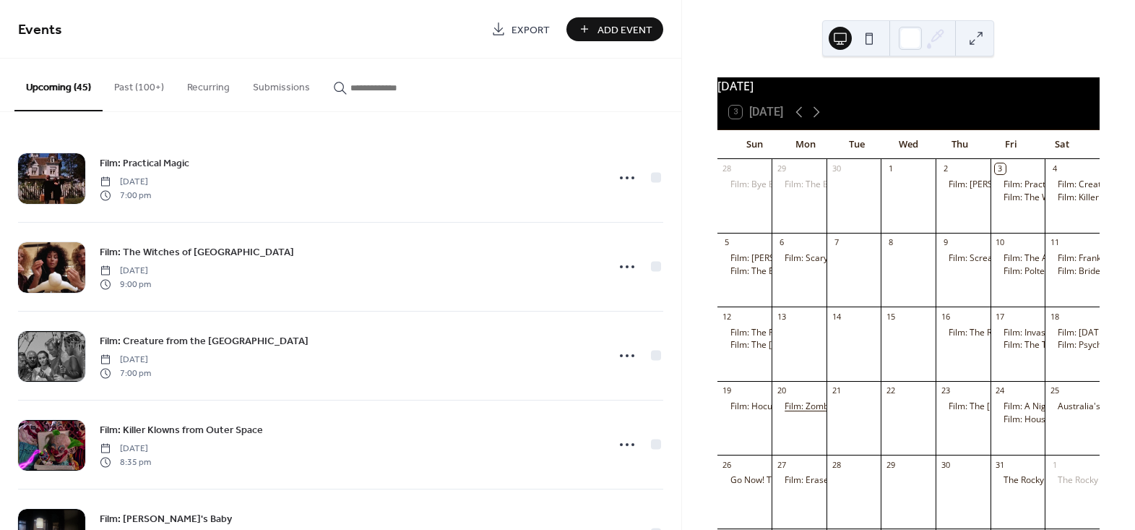
click at [823, 413] on div "Film: Zombieland" at bounding box center [819, 406] width 69 height 12
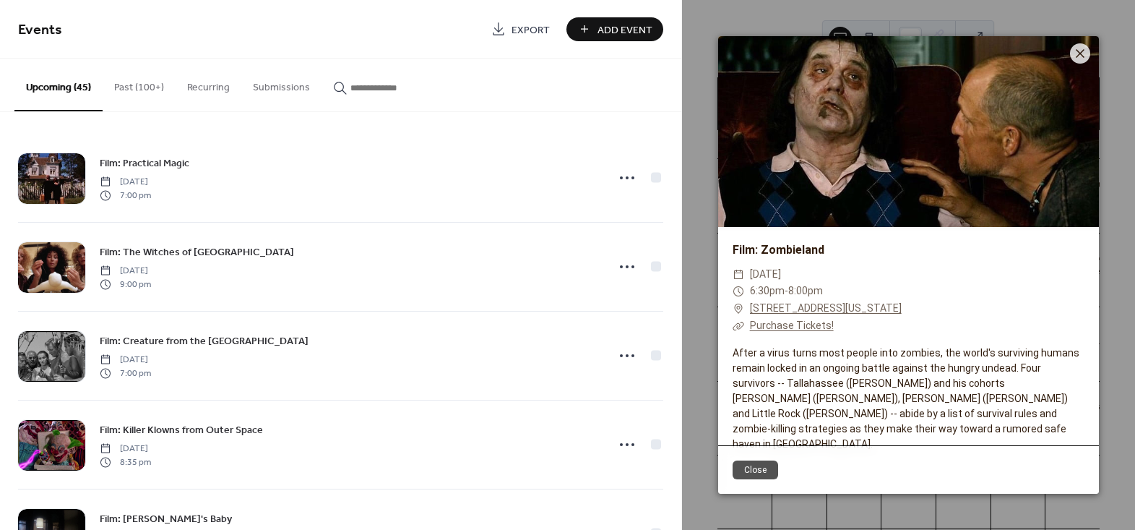
click at [1069, 66] on div at bounding box center [908, 131] width 381 height 191
click at [1082, 56] on icon at bounding box center [1080, 53] width 17 height 17
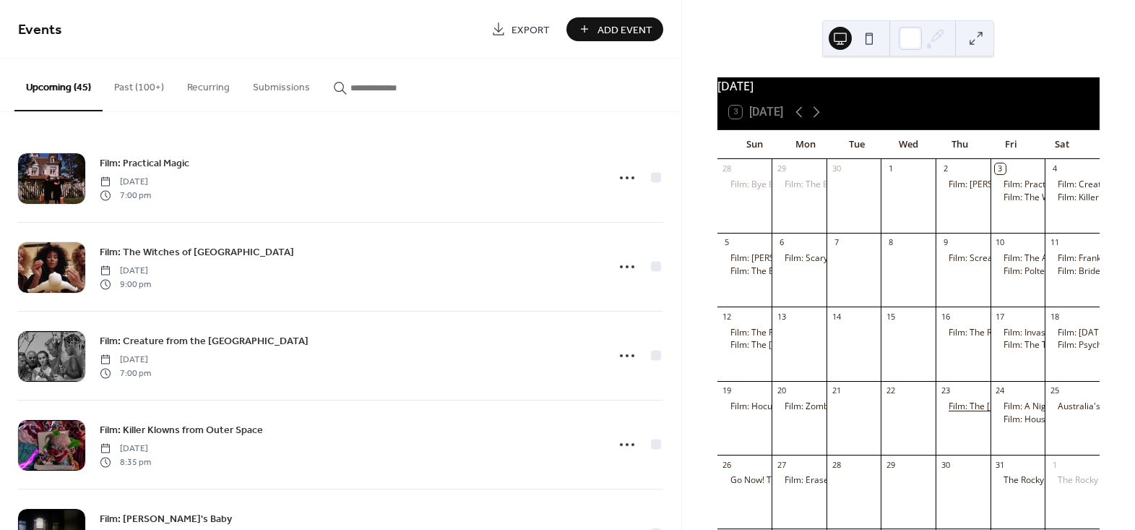
click at [975, 411] on div "Film: The [PERSON_NAME] Witch Project" at bounding box center [1029, 406] width 161 height 12
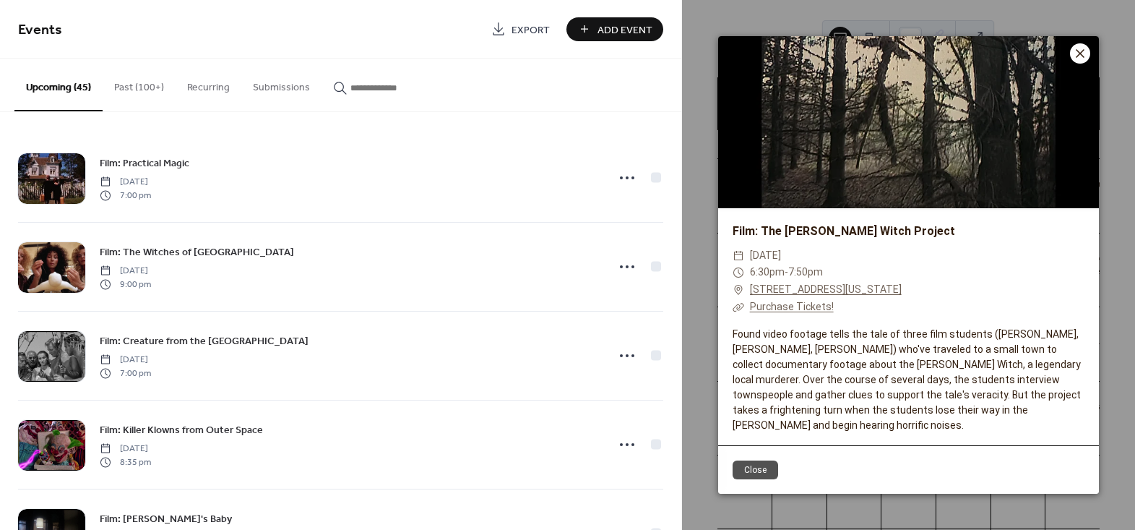
click at [1080, 48] on icon at bounding box center [1080, 53] width 17 height 17
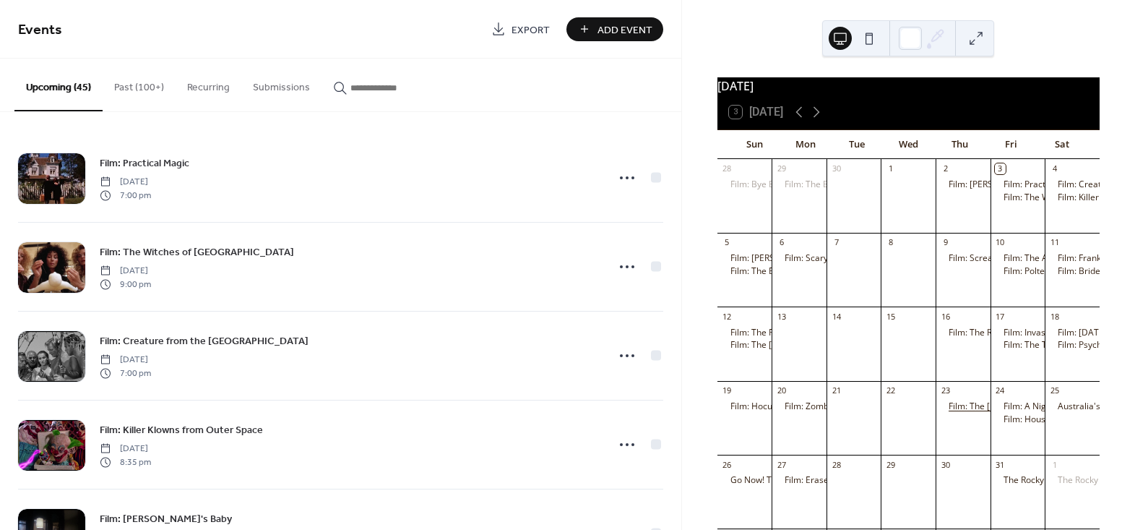
click at [952, 410] on div "Film: The [PERSON_NAME] Witch Project" at bounding box center [1029, 406] width 161 height 12
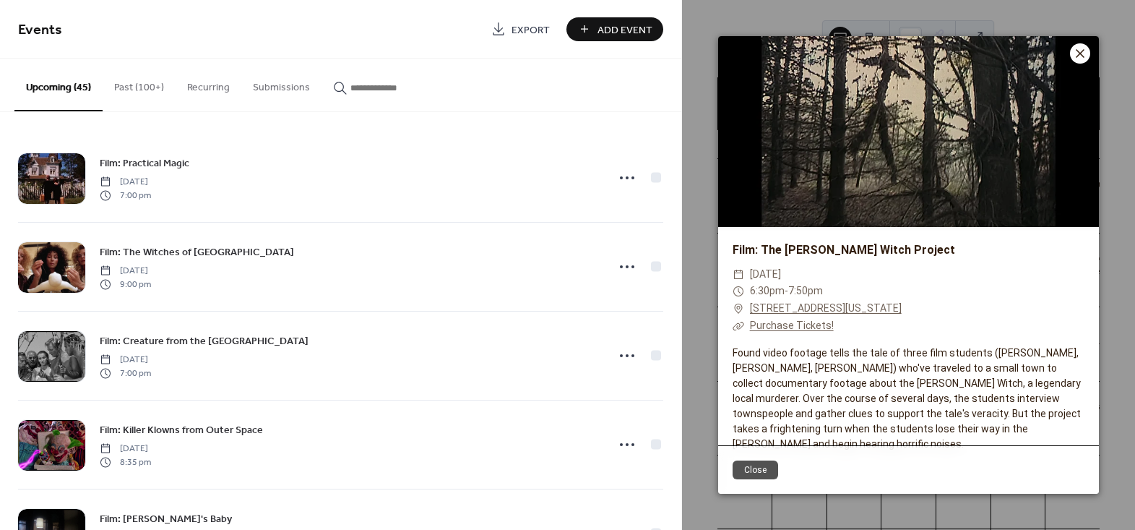
click at [1072, 55] on icon at bounding box center [1080, 53] width 17 height 17
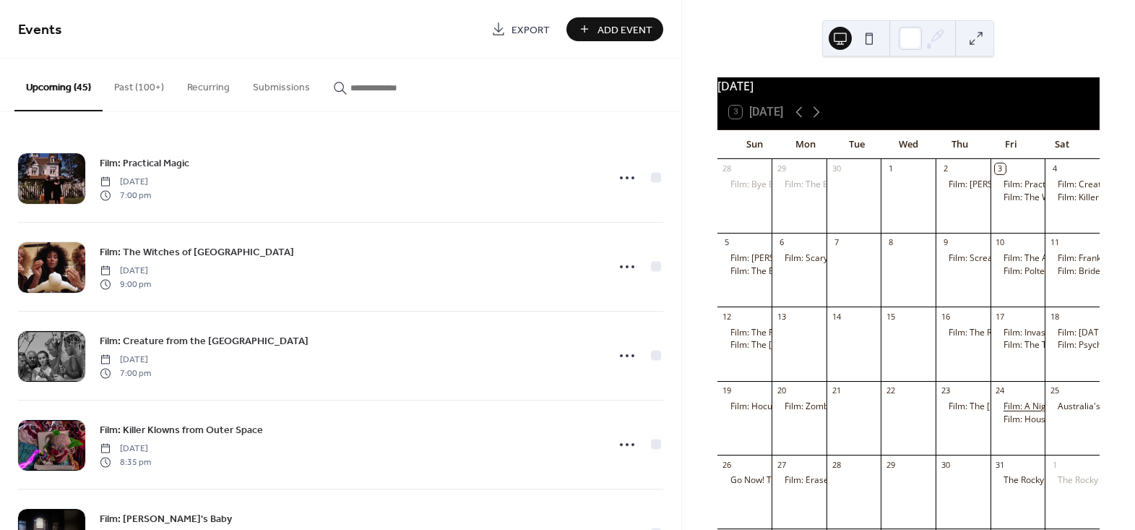
click at [1004, 413] on div "Film: A Nightmare on Elm St." at bounding box center [1061, 406] width 114 height 12
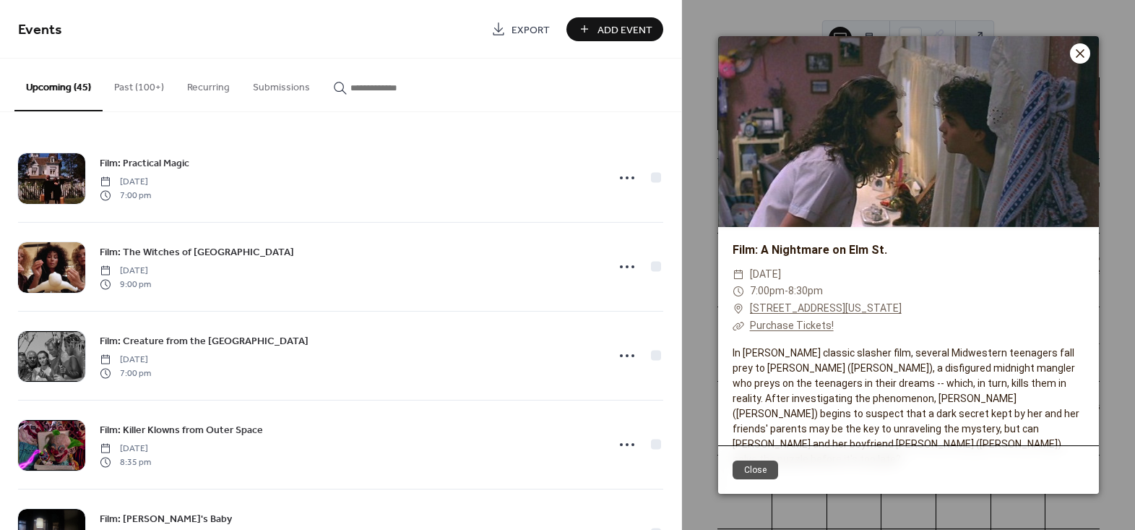
click at [1080, 56] on icon at bounding box center [1080, 53] width 17 height 17
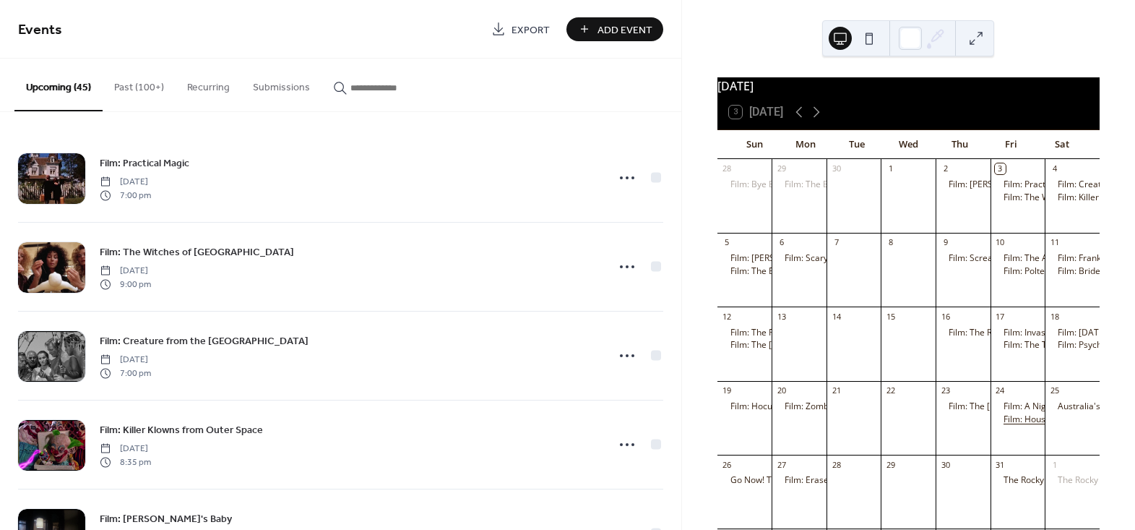
click at [1022, 426] on div "Film: House of [PERSON_NAME]" at bounding box center [1067, 419] width 127 height 12
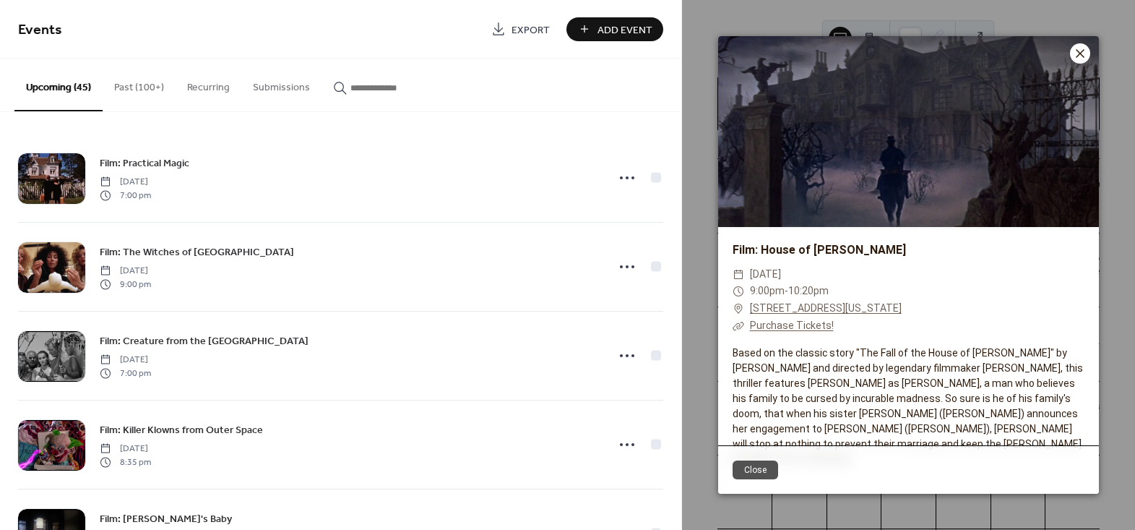
click at [1077, 52] on icon at bounding box center [1080, 53] width 17 height 17
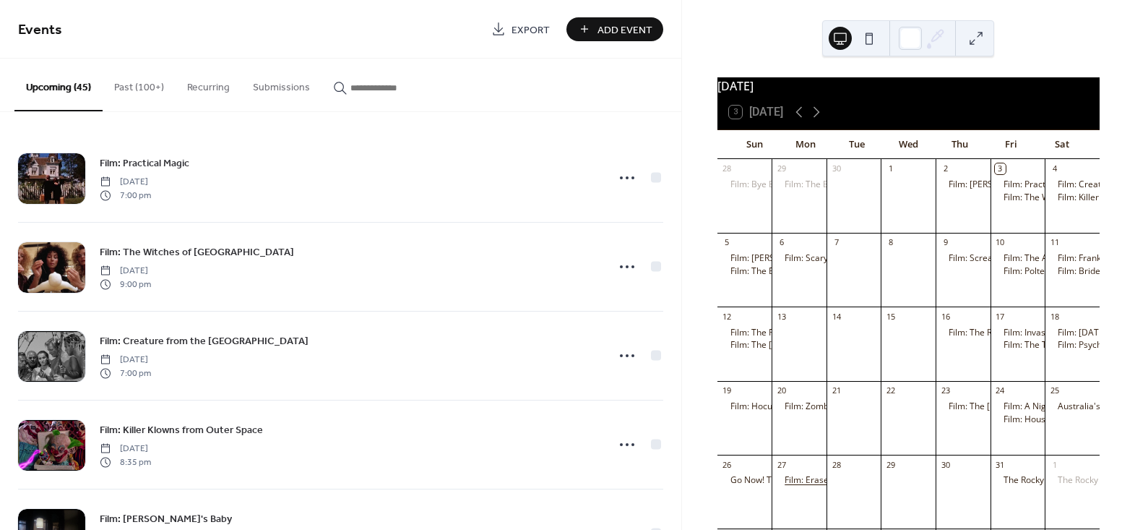
click at [822, 486] on div "Film: Eraserhead" at bounding box center [819, 480] width 68 height 12
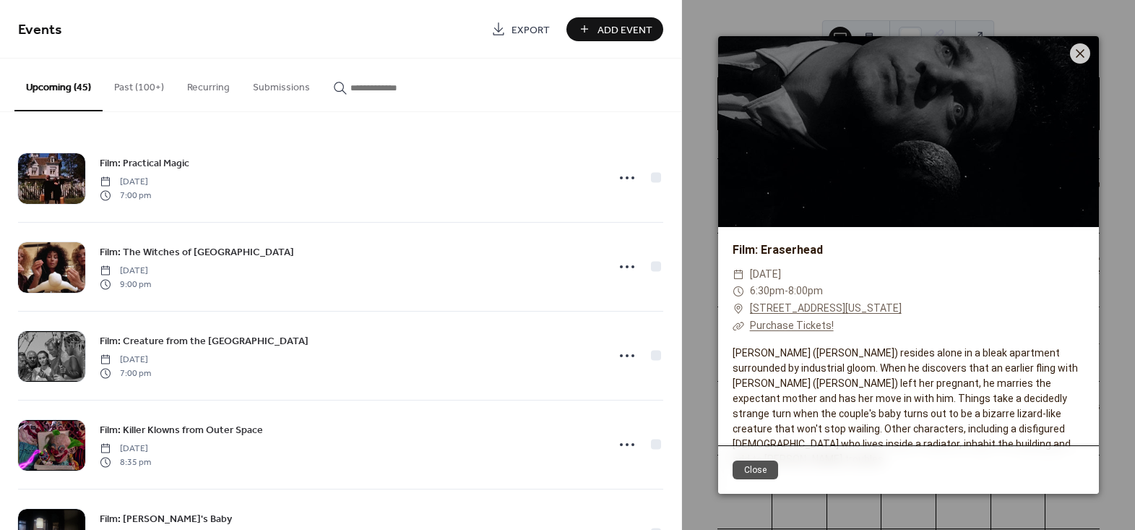
drag, startPoint x: 1070, startPoint y: 52, endPoint x: 1025, endPoint y: 297, distance: 249.0
click at [1070, 53] on div at bounding box center [1080, 53] width 20 height 20
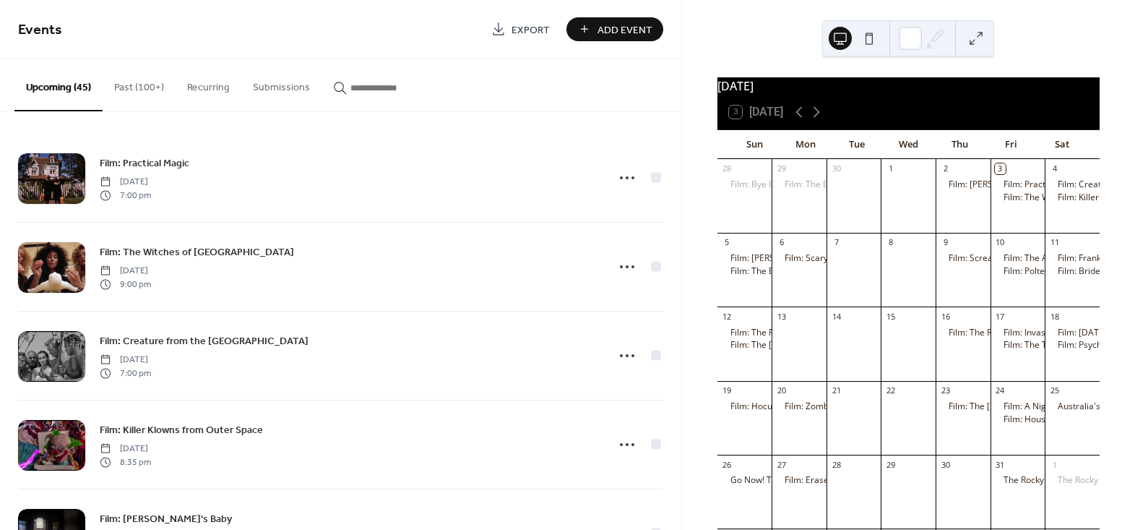
click at [993, 486] on div "The Rocky Horror Picture Show Experience" at bounding box center [1018, 480] width 55 height 12
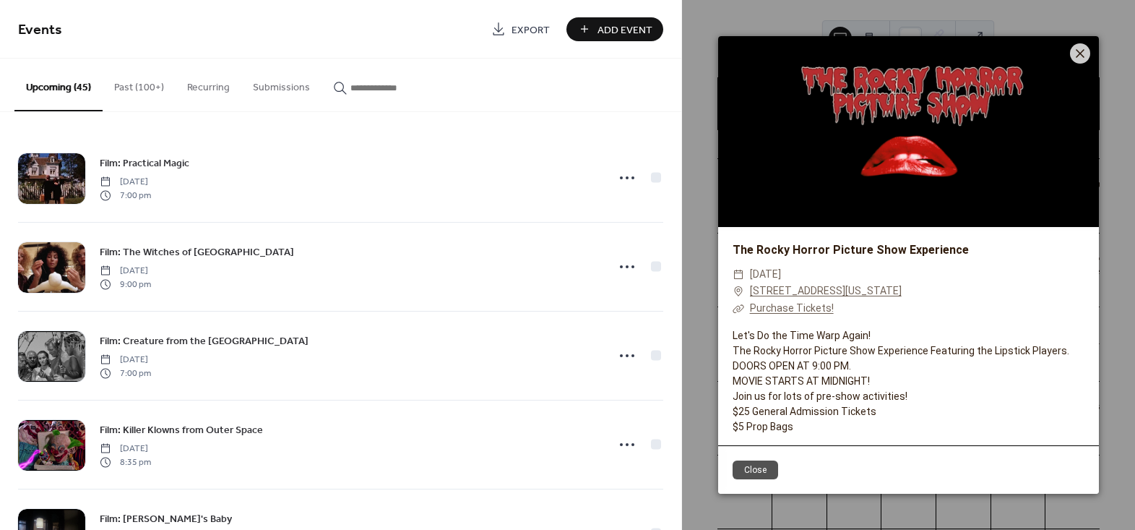
scroll to position [1, 0]
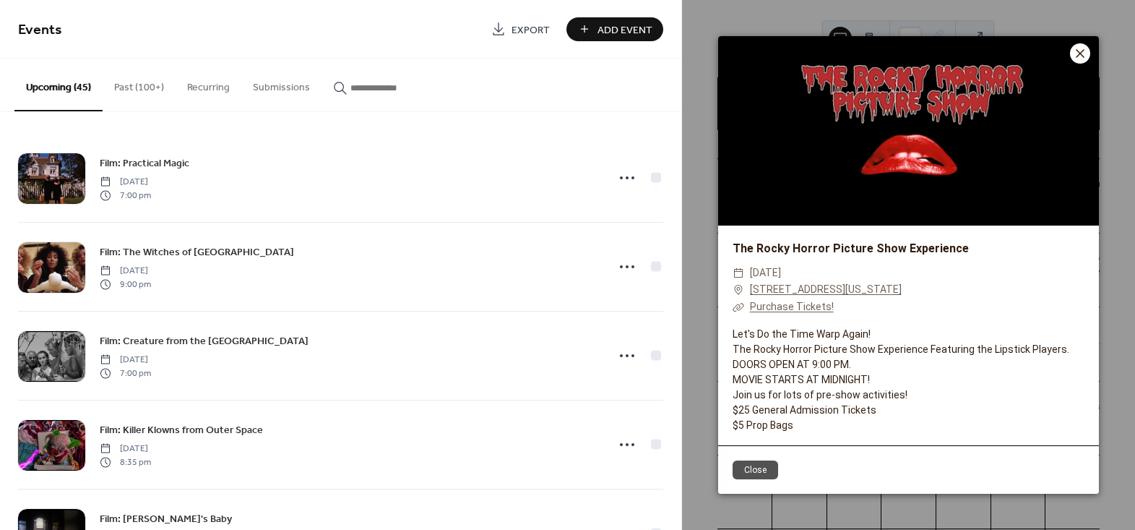
click at [1075, 50] on icon at bounding box center [1080, 53] width 17 height 17
